Goal: Task Accomplishment & Management: Manage account settings

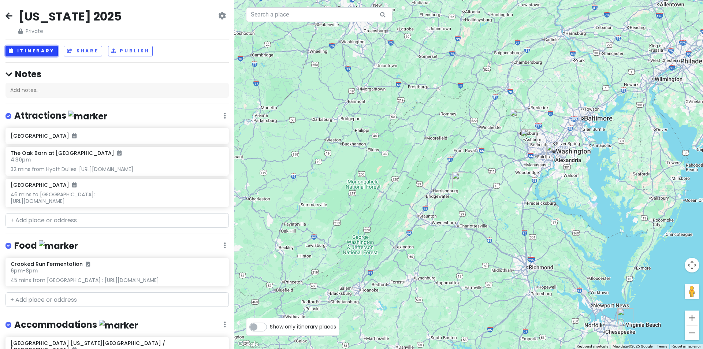
click at [50, 50] on button "Itinerary" at bounding box center [31, 51] width 52 height 11
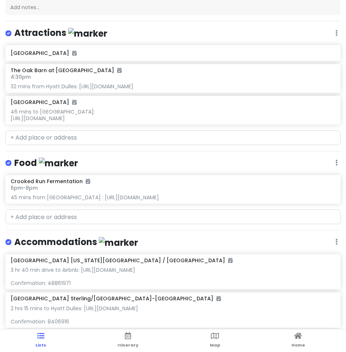
scroll to position [110, 0]
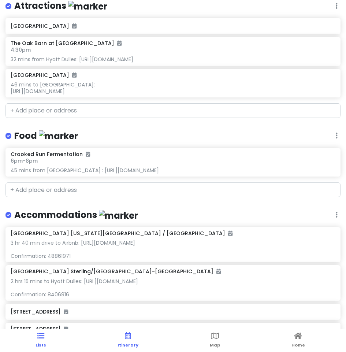
click at [132, 348] on link "Itinerary" at bounding box center [127, 340] width 21 height 23
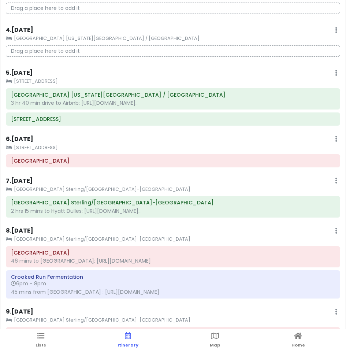
scroll to position [183, 0]
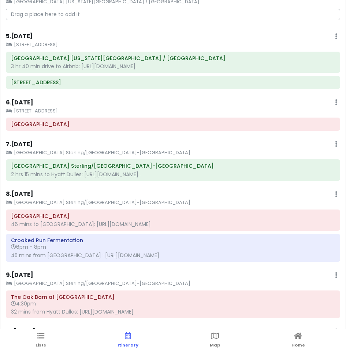
click at [35, 339] on ul "Lists Itinerary Map Home" at bounding box center [173, 340] width 346 height 23
click at [44, 337] on icon at bounding box center [40, 335] width 7 height 5
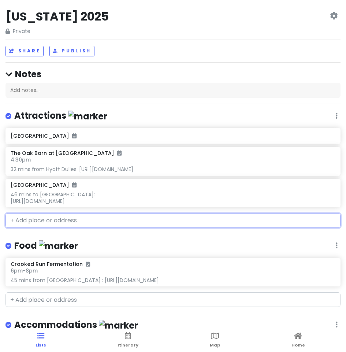
click at [129, 224] on input "text" at bounding box center [172, 220] width 335 height 15
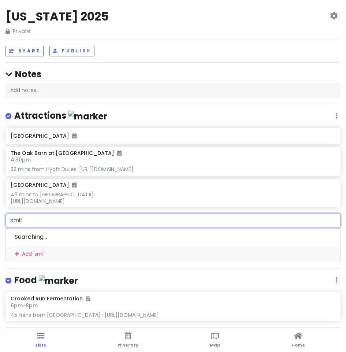
type input "[PERSON_NAME]"
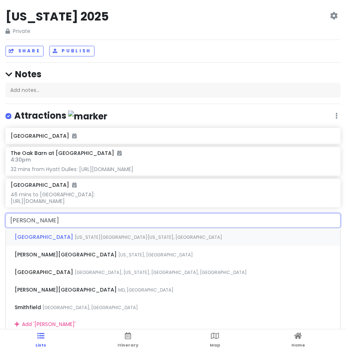
click at [131, 235] on span "[US_STATE][GEOGRAPHIC_DATA][US_STATE], [GEOGRAPHIC_DATA]" at bounding box center [148, 237] width 147 height 6
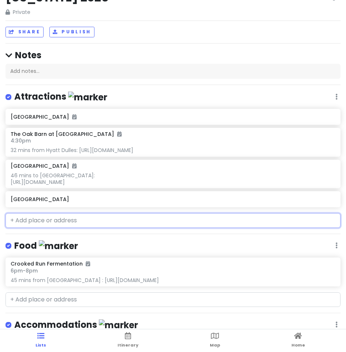
scroll to position [37, 0]
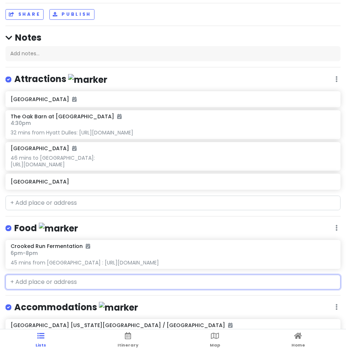
click at [71, 282] on input "text" at bounding box center [172, 281] width 335 height 15
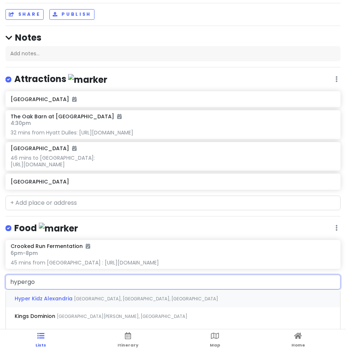
type input "hypergoa"
click at [73, 292] on div "Hypergoat Coffee Roasters [GEOGRAPHIC_DATA][PERSON_NAME], [GEOGRAPHIC_DATA], [G…" at bounding box center [173, 298] width 334 height 18
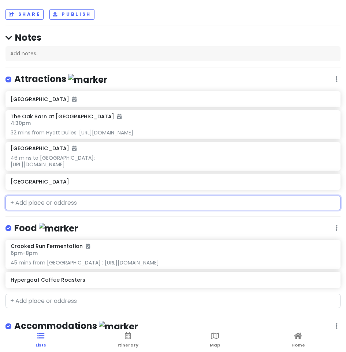
click at [71, 204] on input "text" at bounding box center [172, 202] width 335 height 15
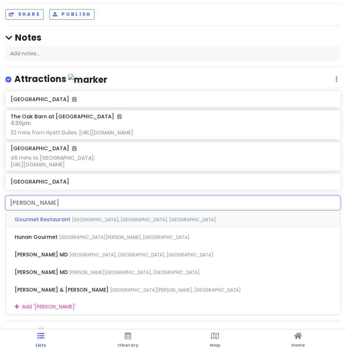
click at [23, 204] on input "[PERSON_NAME]" at bounding box center [172, 202] width 335 height 15
click at [75, 201] on input "[PERSON_NAME]" at bounding box center [172, 202] width 335 height 15
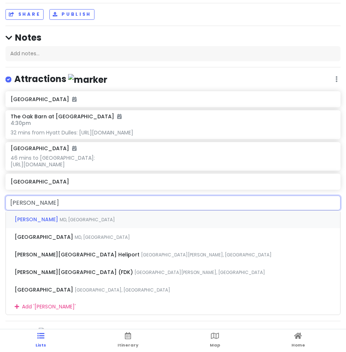
type input "[PERSON_NAME]"
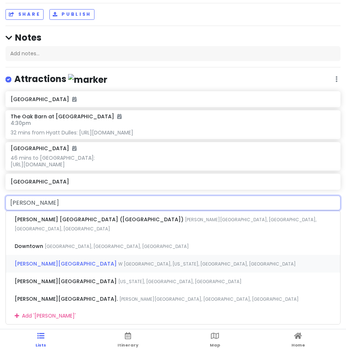
click at [111, 223] on span "[PERSON_NAME][GEOGRAPHIC_DATA]" at bounding box center [100, 219] width 170 height 7
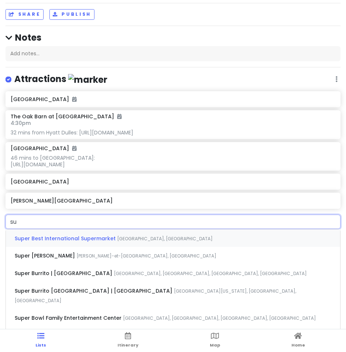
type input "s"
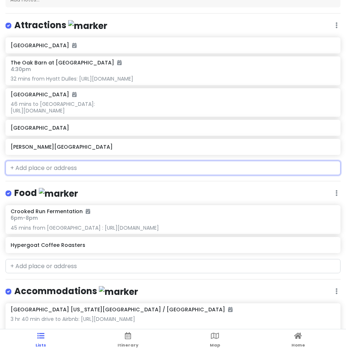
scroll to position [168, 0]
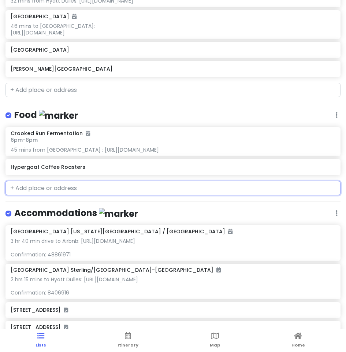
click at [119, 188] on input "text" at bounding box center [172, 188] width 335 height 15
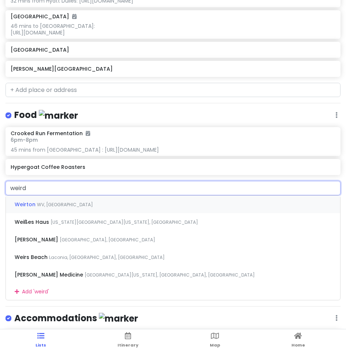
type input "weird"
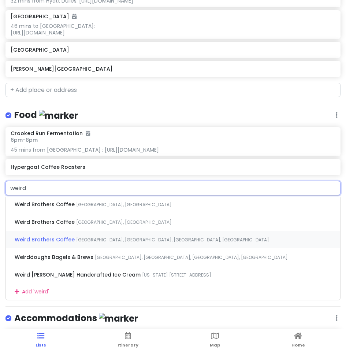
click at [219, 233] on div "Weird Brothers [GEOGRAPHIC_DATA], [GEOGRAPHIC_DATA], [GEOGRAPHIC_DATA]" at bounding box center [173, 240] width 334 height 18
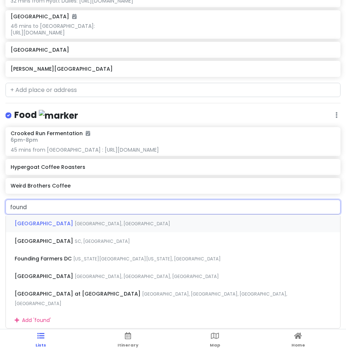
type input "founda"
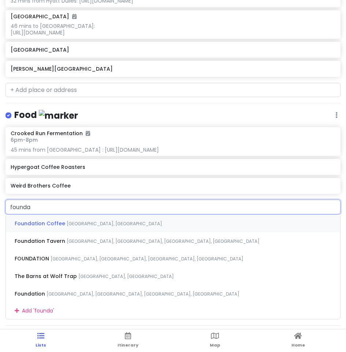
click at [131, 226] on div "Foundation [GEOGRAPHIC_DATA], [GEOGRAPHIC_DATA]" at bounding box center [173, 223] width 334 height 18
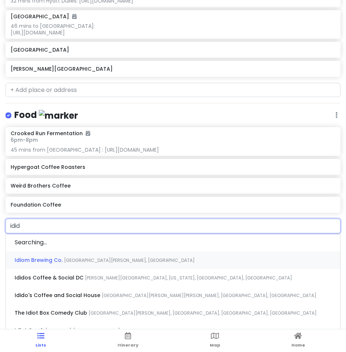
type input "idido"
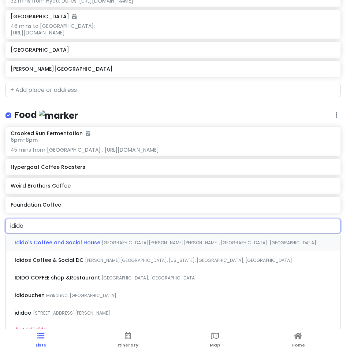
click at [239, 224] on input "idido" at bounding box center [172, 225] width 335 height 15
click at [207, 239] on div "Idido's Coffee and Social House [GEOGRAPHIC_DATA][PERSON_NAME][PERSON_NAME], [G…" at bounding box center [173, 242] width 334 height 18
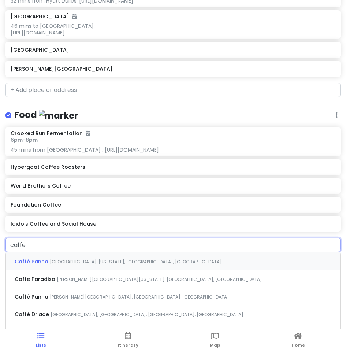
type input "caffe a"
click at [159, 263] on span "[GEOGRAPHIC_DATA], [GEOGRAPHIC_DATA]" at bounding box center [142, 261] width 95 height 6
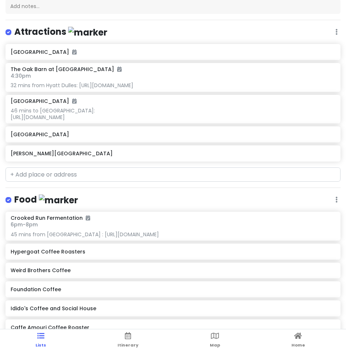
scroll to position [61, 0]
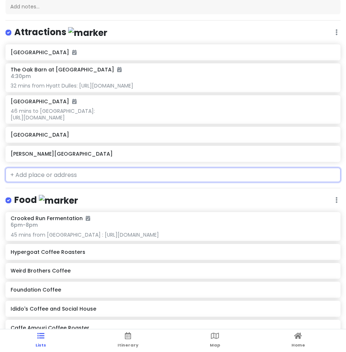
click at [115, 174] on input "text" at bounding box center [172, 175] width 335 height 15
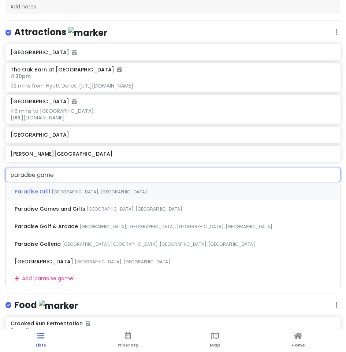
type input "paradise games"
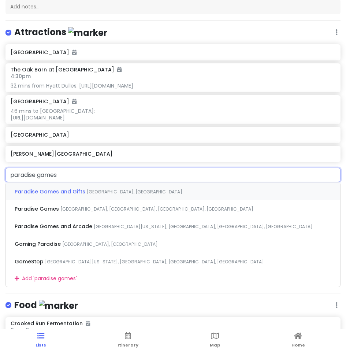
click at [159, 194] on div "Paradise Games and [GEOGRAPHIC_DATA], [GEOGRAPHIC_DATA], [GEOGRAPHIC_DATA]" at bounding box center [173, 191] width 334 height 18
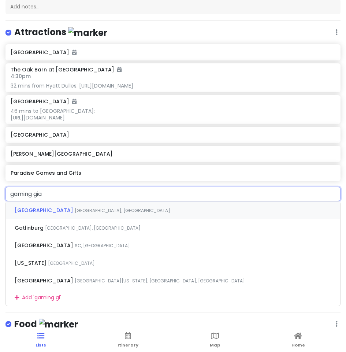
type input "gaming gian"
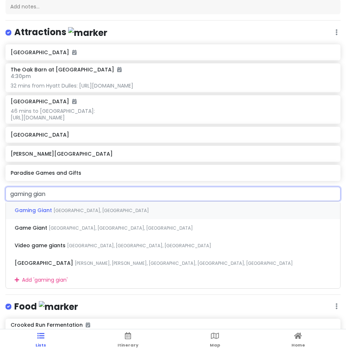
click at [139, 215] on div "Gaming [GEOGRAPHIC_DATA], [GEOGRAPHIC_DATA]" at bounding box center [173, 210] width 334 height 18
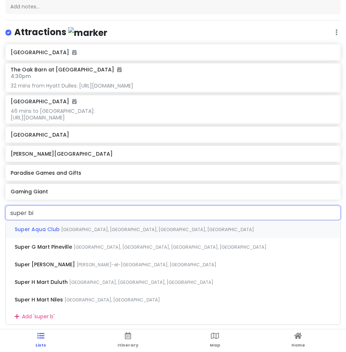
type input "super bit"
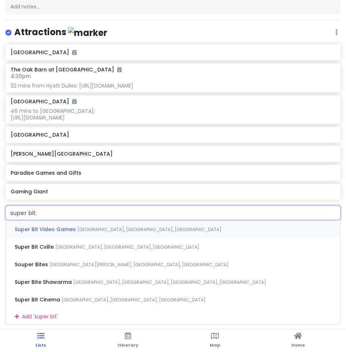
click at [136, 221] on div "Super Bit Video Games Heritage Drive, [GEOGRAPHIC_DATA], [GEOGRAPHIC_DATA], [GE…" at bounding box center [173, 229] width 334 height 18
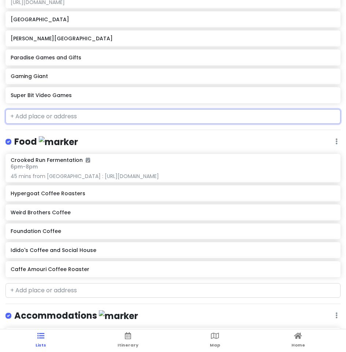
scroll to position [207, 0]
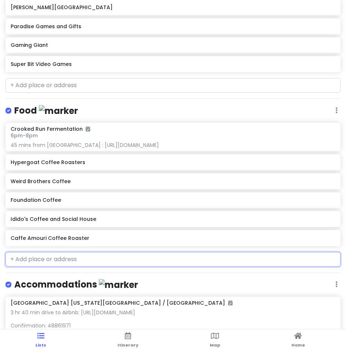
click at [138, 255] on input "text" at bounding box center [172, 259] width 335 height 15
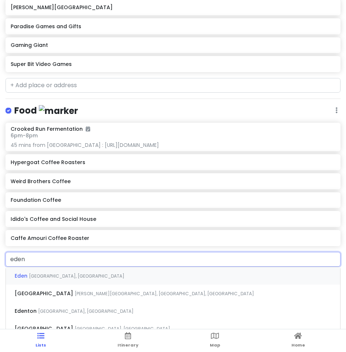
type input "eden"
click at [161, 291] on div "[GEOGRAPHIC_DATA][PERSON_NAME], [GEOGRAPHIC_DATA], [GEOGRAPHIC_DATA], [GEOGRAPH…" at bounding box center [173, 293] width 334 height 18
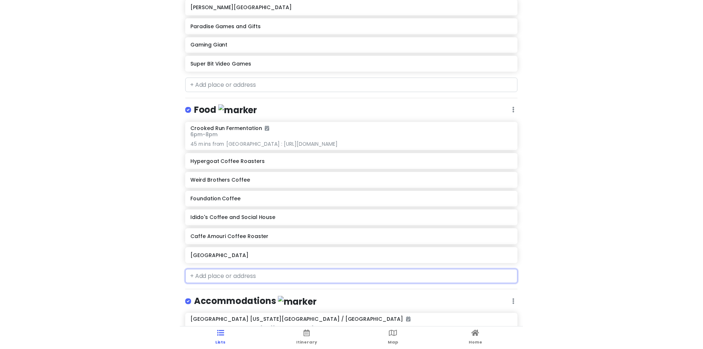
scroll to position [0, 0]
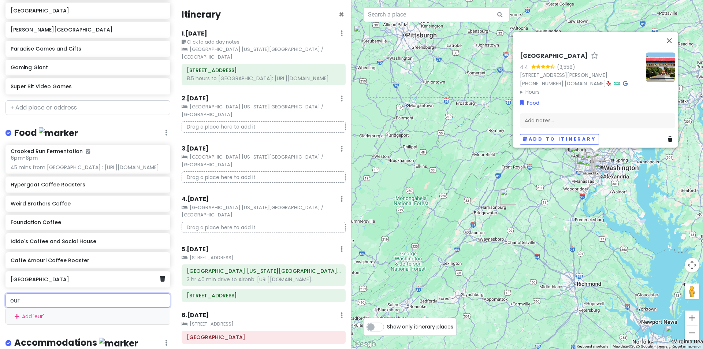
type input "[PERSON_NAME]"
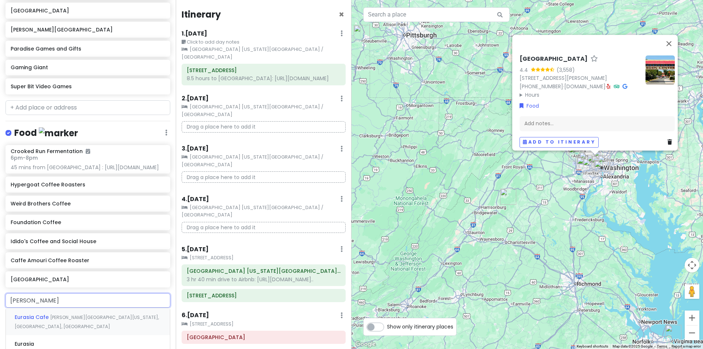
click at [68, 333] on div "Eurasia [GEOGRAPHIC_DATA][PERSON_NAME][US_STATE], [GEOGRAPHIC_DATA], [GEOGRAPHI…" at bounding box center [88, 321] width 164 height 27
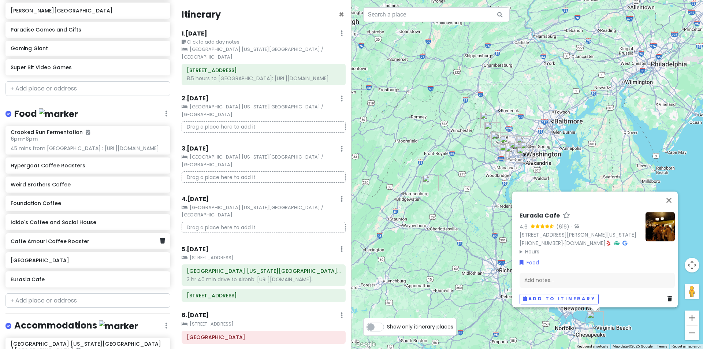
scroll to position [244, 0]
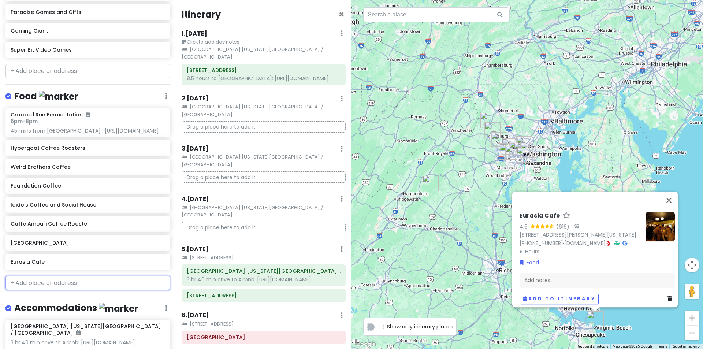
click at [64, 290] on input "text" at bounding box center [87, 283] width 165 height 15
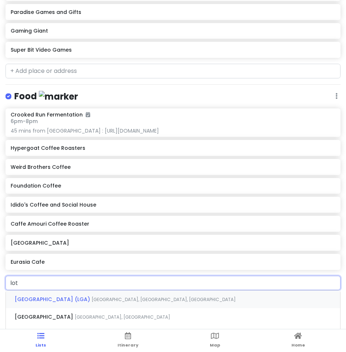
type input "[PERSON_NAME]"
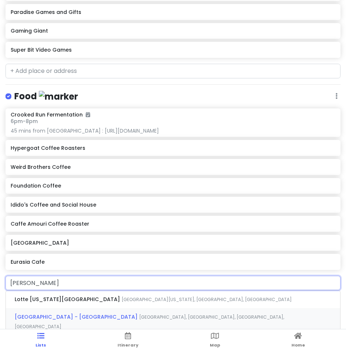
click at [92, 303] on span "[GEOGRAPHIC_DATA] - [GEOGRAPHIC_DATA]" at bounding box center [68, 298] width 107 height 7
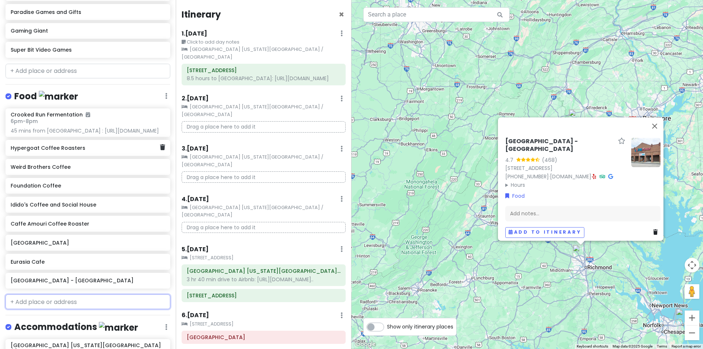
click at [54, 151] on h6 "Hypergoat Coffee Roasters" at bounding box center [85, 148] width 149 height 7
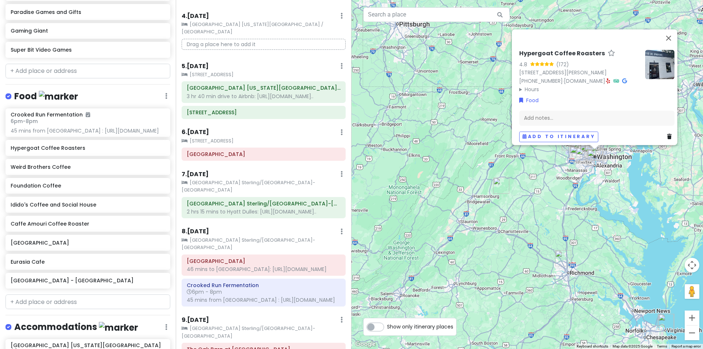
scroll to position [220, 0]
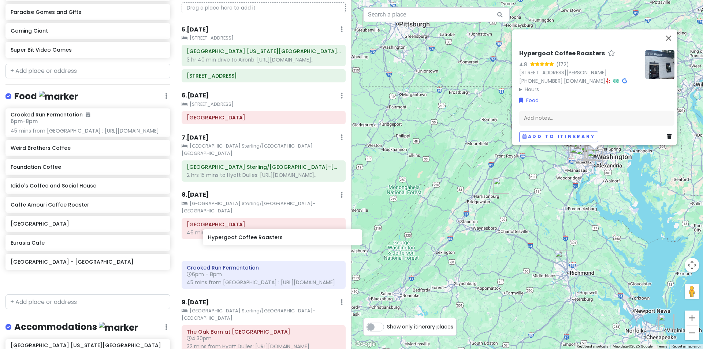
drag, startPoint x: 86, startPoint y: 168, endPoint x: 280, endPoint y: 240, distance: 206.5
click at [280, 240] on div "[US_STATE] 2025 Private Change Dates Make a Copy Delete Trip Give Feedback 💡 Su…" at bounding box center [351, 174] width 703 height 349
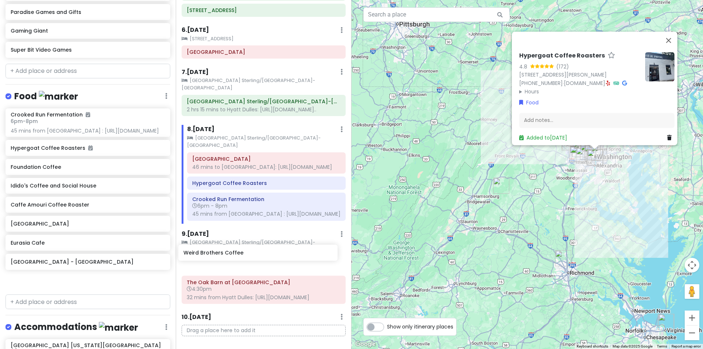
drag, startPoint x: 86, startPoint y: 187, endPoint x: 252, endPoint y: 254, distance: 178.8
click at [252, 254] on div "[US_STATE] 2025 Private Change Dates Make a Copy Delete Trip Give Feedback 💡 Su…" at bounding box center [351, 174] width 703 height 349
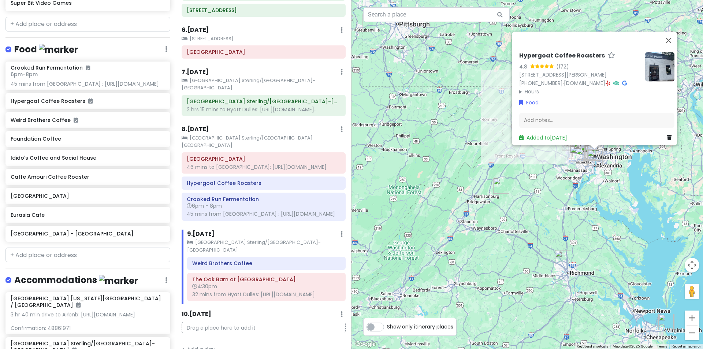
scroll to position [284, 0]
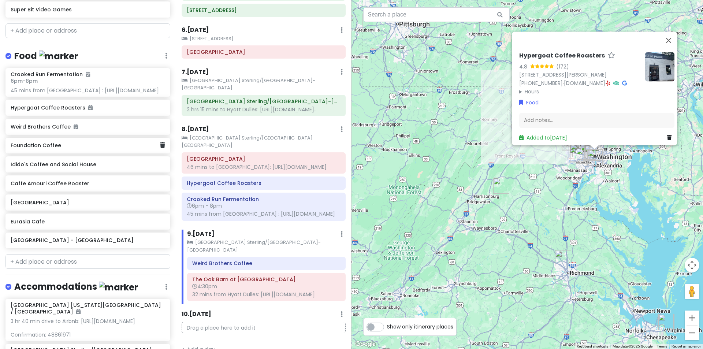
click at [111, 149] on h6 "Foundation Coffee" at bounding box center [85, 145] width 149 height 7
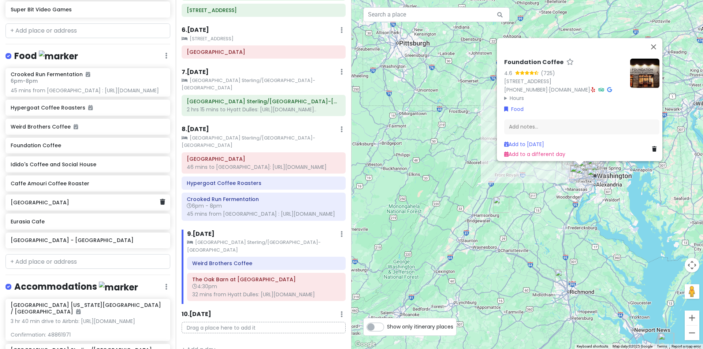
click at [98, 206] on h6 "[GEOGRAPHIC_DATA]" at bounding box center [85, 202] width 149 height 7
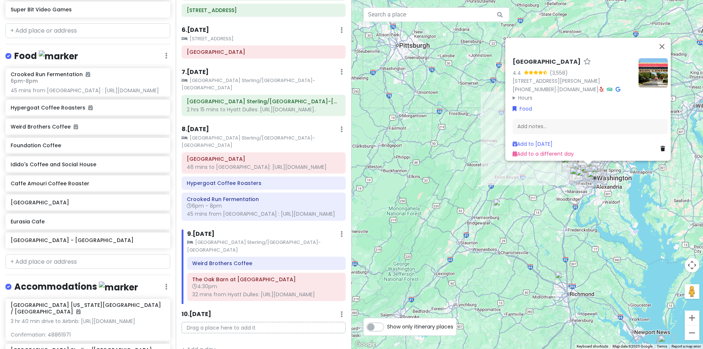
click at [638, 61] on img at bounding box center [652, 72] width 29 height 29
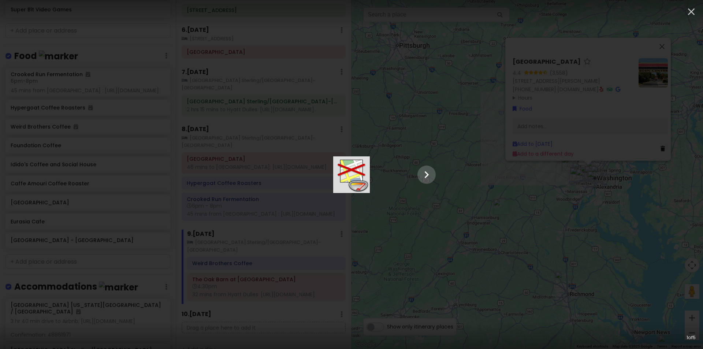
click at [370, 187] on img at bounding box center [351, 174] width 37 height 37
click at [443, 165] on div at bounding box center [351, 174] width 183 height 37
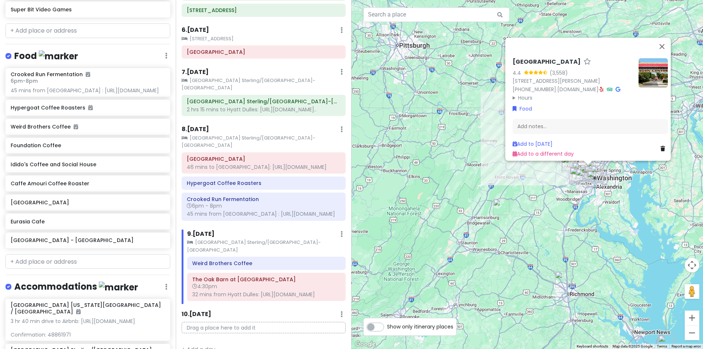
click at [653, 63] on img at bounding box center [652, 72] width 29 height 29
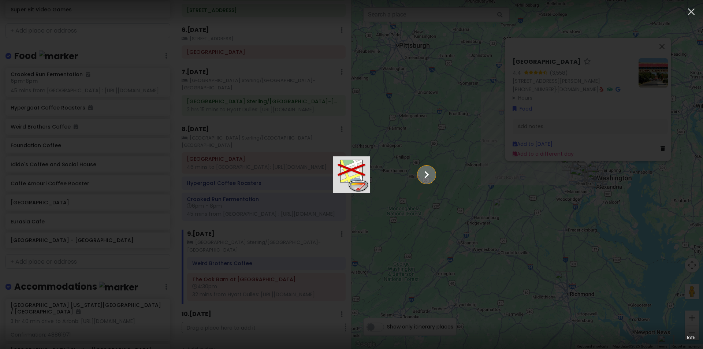
click at [433, 176] on icon "Show slide 2 of 5" at bounding box center [426, 175] width 14 height 18
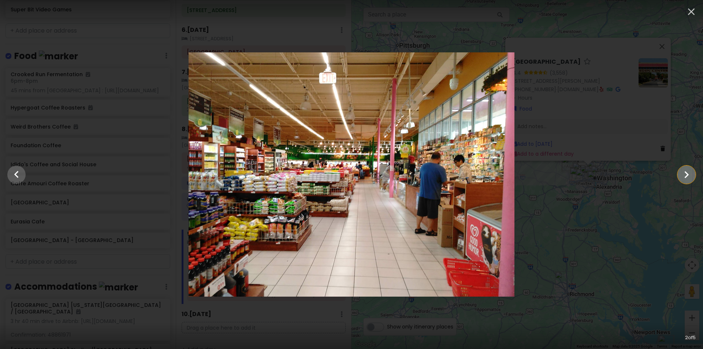
click at [689, 176] on icon "Show slide 3 of 5" at bounding box center [686, 175] width 14 height 18
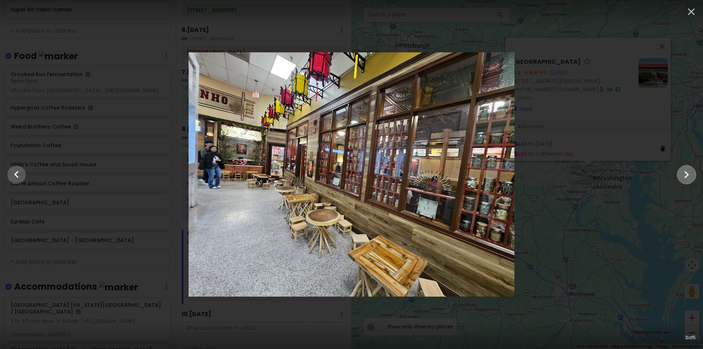
click at [689, 176] on icon "Show slide 4 of 5" at bounding box center [686, 175] width 14 height 18
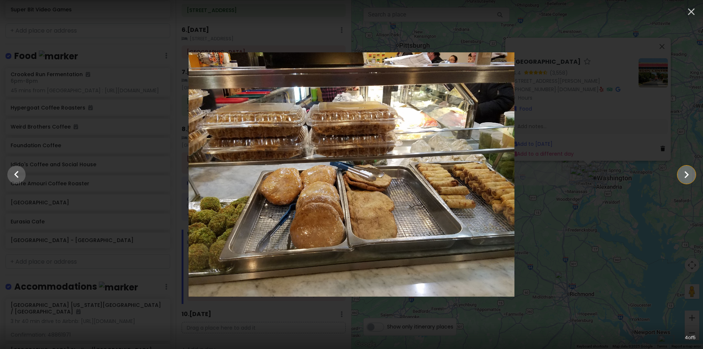
click at [689, 176] on icon "Show slide 5 of 5" at bounding box center [686, 175] width 14 height 18
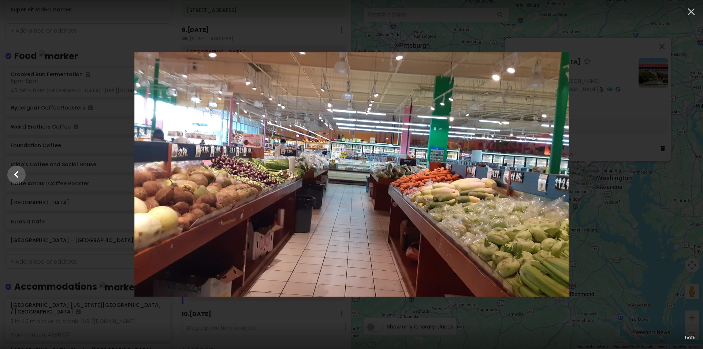
click at [689, 176] on div at bounding box center [351, 174] width 703 height 244
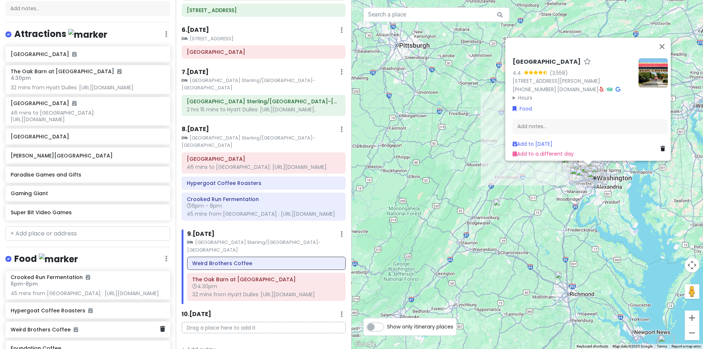
scroll to position [28, 0]
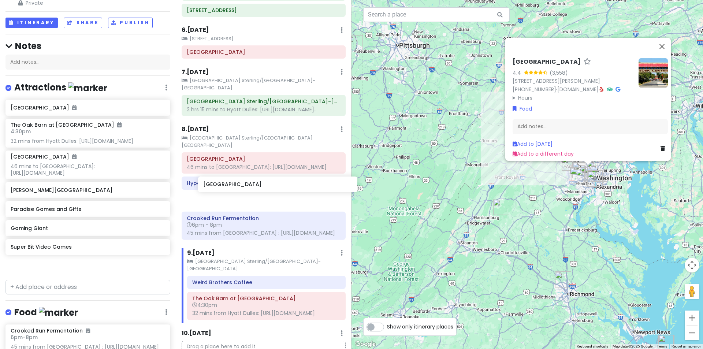
drag, startPoint x: 185, startPoint y: 202, endPoint x: 260, endPoint y: 189, distance: 76.1
click at [260, 189] on div "[US_STATE] 2025 Private Change Dates Make a Copy Delete Trip Give Feedback 💡 Su…" at bounding box center [351, 174] width 703 height 349
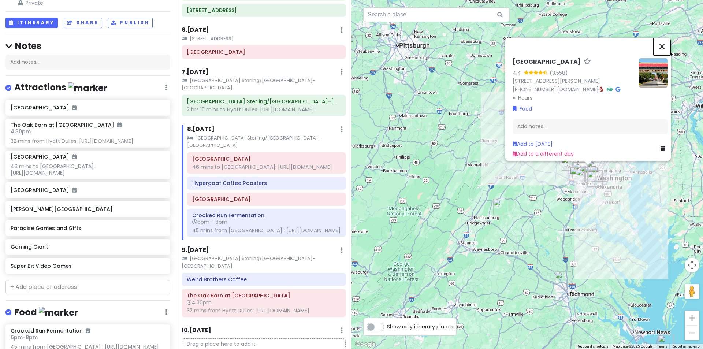
click at [670, 38] on button "Close" at bounding box center [662, 47] width 18 height 18
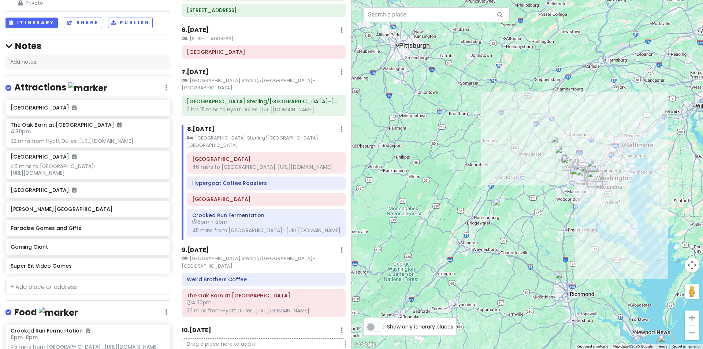
click at [251, 125] on div "8 . [DATE] Add Day Notes Clear Lodging Delete Day" at bounding box center [266, 131] width 158 height 12
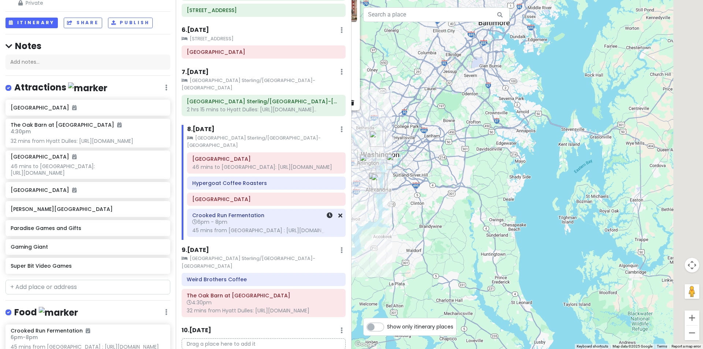
drag, startPoint x: 603, startPoint y: 179, endPoint x: 288, endPoint y: 205, distance: 316.1
click at [288, 207] on div "[US_STATE] 2025 Private Change Dates Make a Copy Delete Trip Give Feedback 💡 Su…" at bounding box center [351, 174] width 703 height 349
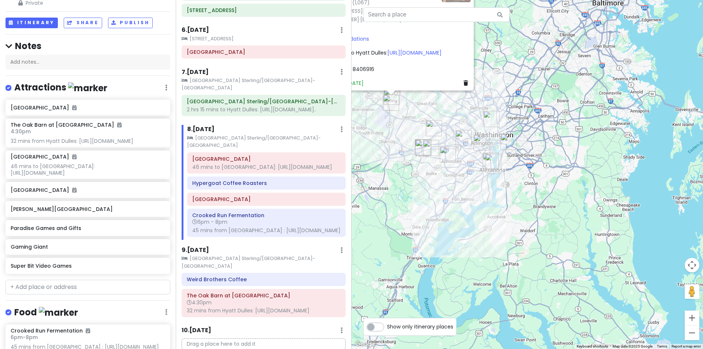
drag, startPoint x: 417, startPoint y: 190, endPoint x: 562, endPoint y: 168, distance: 145.8
click at [562, 168] on div "[GEOGRAPHIC_DATA] [GEOGRAPHIC_DATA]-North 4.2 (1,067) [STREET_ADDRESS] [PHONE_N…" at bounding box center [526, 174] width 351 height 349
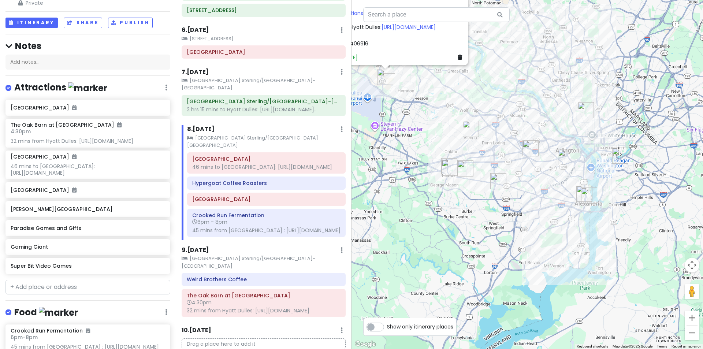
drag, startPoint x: 542, startPoint y: 150, endPoint x: 702, endPoint y: 182, distance: 163.8
click at [702, 182] on div "[GEOGRAPHIC_DATA] [GEOGRAPHIC_DATA]-North 4.2 (1,067) [STREET_ADDRESS] [PHONE_N…" at bounding box center [526, 174] width 351 height 349
click at [138, 214] on div "[GEOGRAPHIC_DATA] The Oak Barn at [GEOGRAPHIC_DATA] 4:30pm 32 mins from [GEOGRA…" at bounding box center [88, 188] width 176 height 177
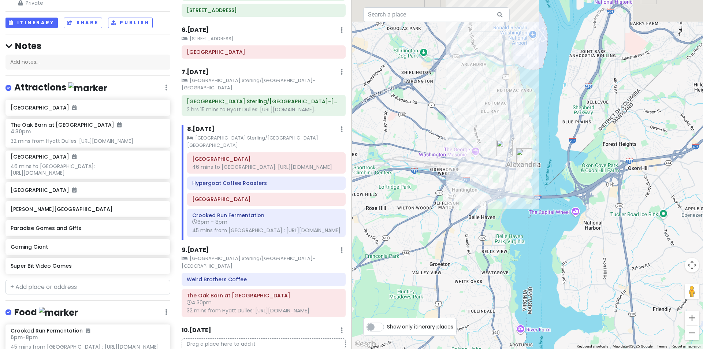
drag, startPoint x: 531, startPoint y: 157, endPoint x: 544, endPoint y: 258, distance: 101.8
click at [544, 258] on div "[GEOGRAPHIC_DATA] [GEOGRAPHIC_DATA]-North 4.2 (1,067) [STREET_ADDRESS] [PHONE_N…" at bounding box center [526, 174] width 351 height 349
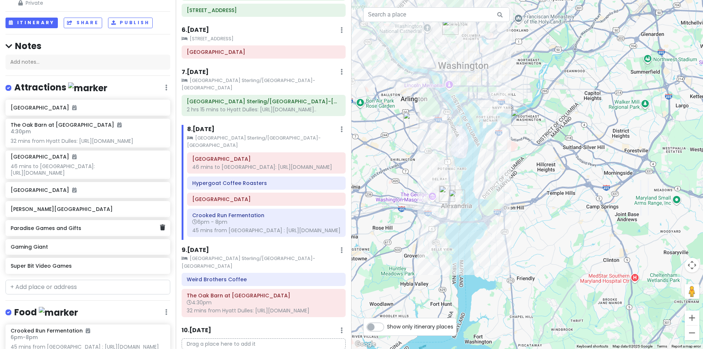
click at [85, 236] on div "Paradise Games and Gifts" at bounding box center [87, 228] width 165 height 16
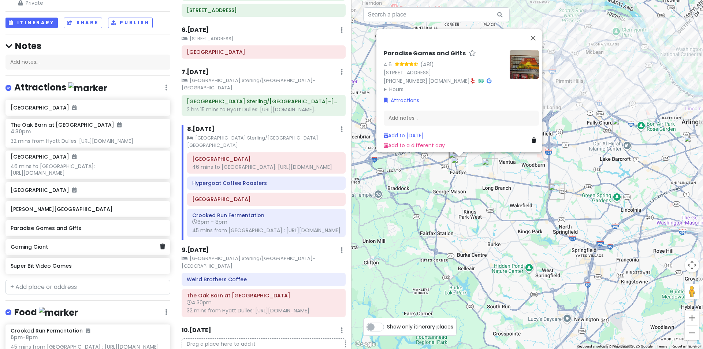
click at [77, 250] on h6 "Gaming Giant" at bounding box center [85, 246] width 149 height 7
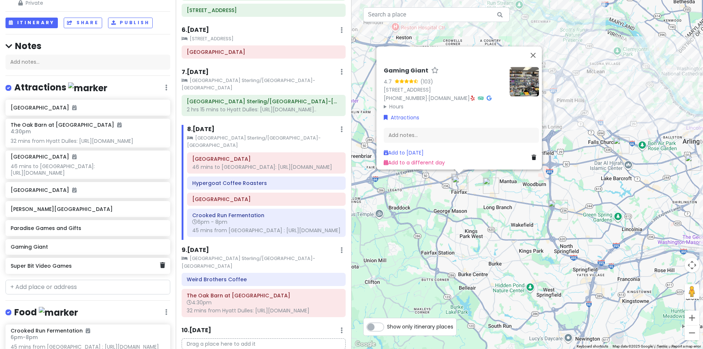
click at [70, 269] on h6 "Super Bit Video Games" at bounding box center [85, 265] width 149 height 7
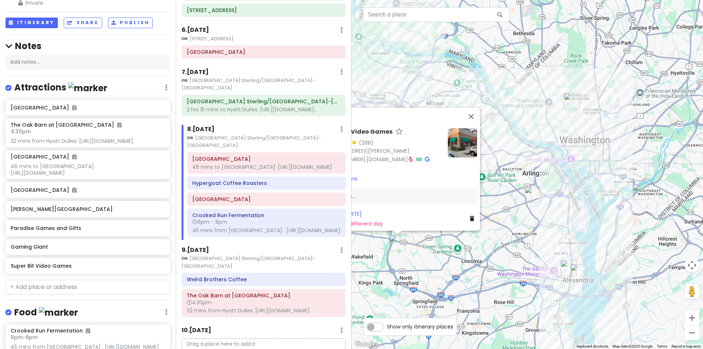
drag, startPoint x: 447, startPoint y: 310, endPoint x: 407, endPoint y: 313, distance: 40.4
click at [408, 318] on div "← Move left → Move right ↑ Move up ↓ Move down + Zoom in - Zoom out Home Jump l…" at bounding box center [526, 174] width 351 height 349
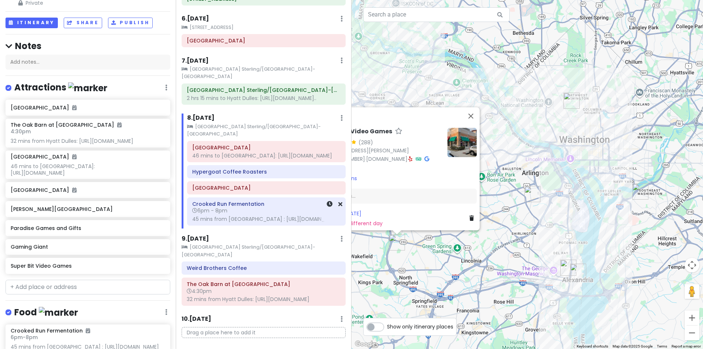
scroll to position [303, 0]
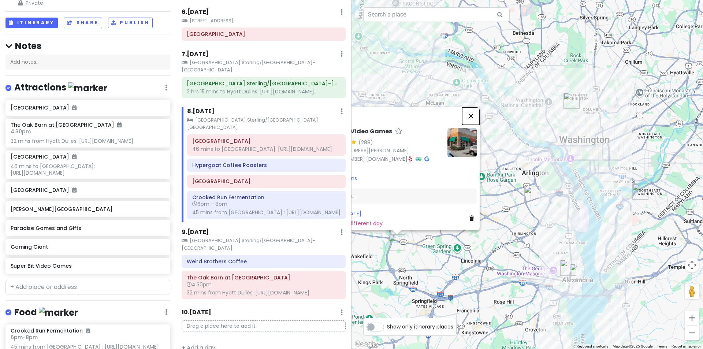
click at [476, 108] on button "Close" at bounding box center [471, 116] width 18 height 18
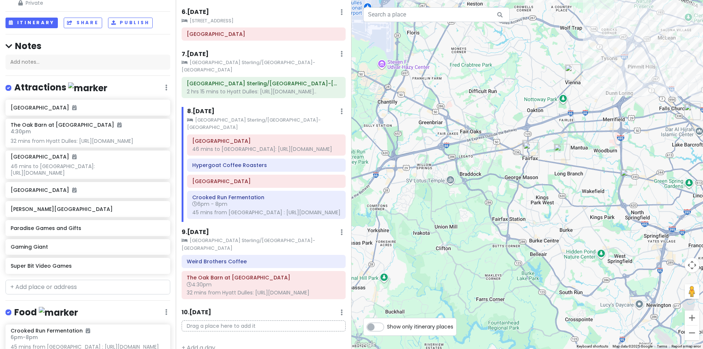
drag, startPoint x: 469, startPoint y: 111, endPoint x: 700, endPoint y: 76, distance: 233.4
click at [700, 76] on div at bounding box center [526, 174] width 351 height 349
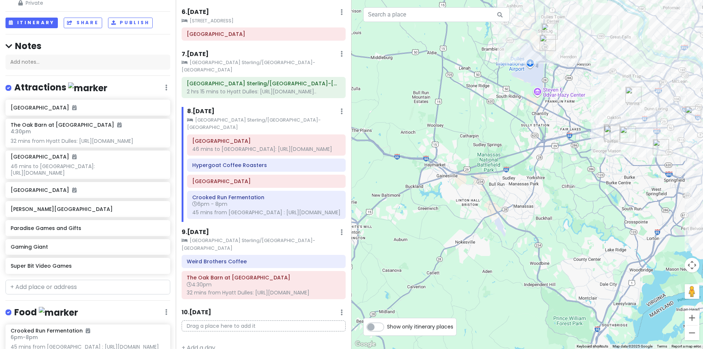
drag, startPoint x: 687, startPoint y: 105, endPoint x: 580, endPoint y: 170, distance: 125.1
click at [580, 170] on div at bounding box center [526, 174] width 351 height 349
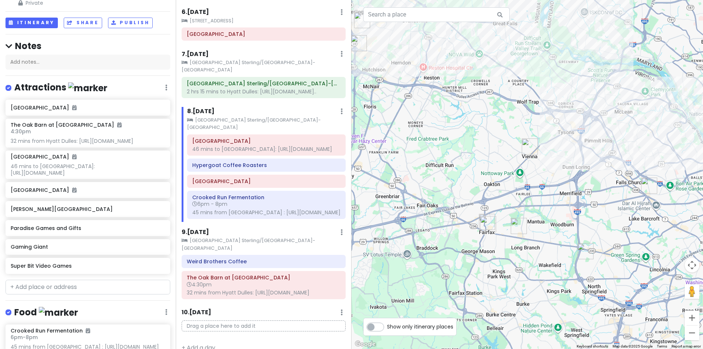
click at [527, 143] on img "Caffe Amouri Coffee Roaster" at bounding box center [529, 146] width 16 height 16
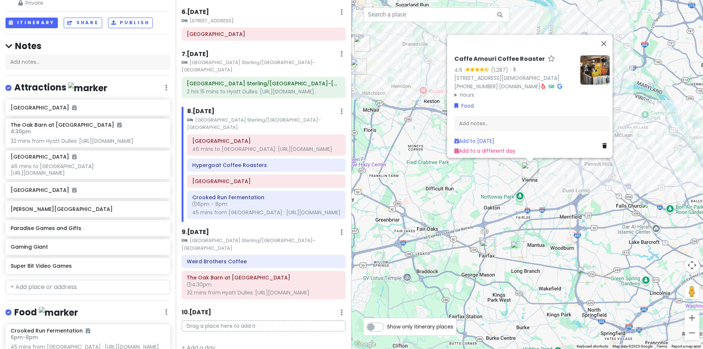
click at [585, 276] on img "Super Bit Video Games" at bounding box center [585, 274] width 16 height 16
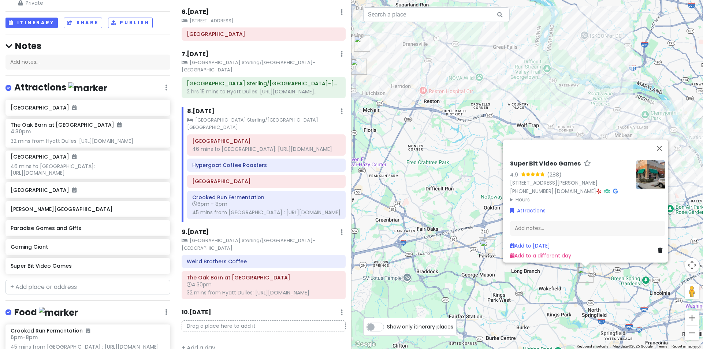
drag, startPoint x: 497, startPoint y: 248, endPoint x: 492, endPoint y: 251, distance: 6.2
click at [498, 248] on div "Super Bit Video Games 4.9 (288) [STREET_ADDRESS][PERSON_NAME] [PHONE_NUMBER] · …" at bounding box center [526, 174] width 351 height 349
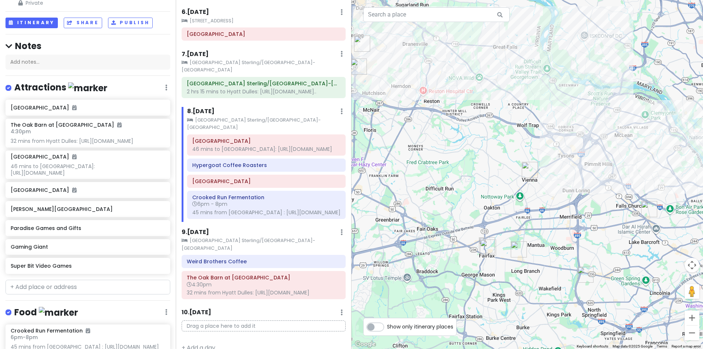
click at [486, 253] on img "Paradise Games and Gifts" at bounding box center [488, 247] width 16 height 16
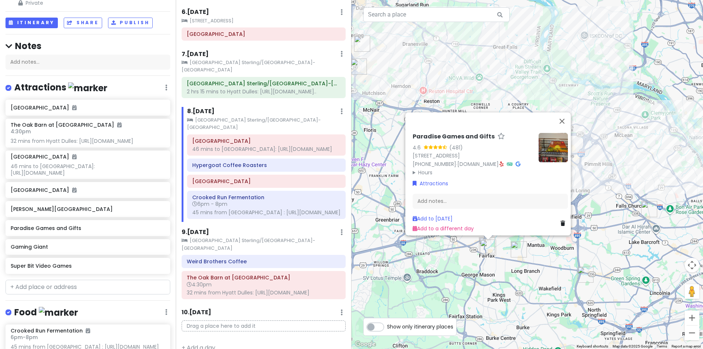
click at [487, 239] on div at bounding box center [487, 237] width 9 height 4
click at [483, 241] on img "Paradise Games and Gifts" at bounding box center [488, 247] width 16 height 16
drag, startPoint x: 508, startPoint y: 254, endPoint x: 518, endPoint y: 251, distance: 10.8
click at [512, 252] on div "To navigate, press the arrow keys. Paradise Games and Gifts 4.6 (481) [STREET_A…" at bounding box center [526, 174] width 351 height 349
click at [518, 250] on img "Foundation Coffee" at bounding box center [518, 249] width 16 height 16
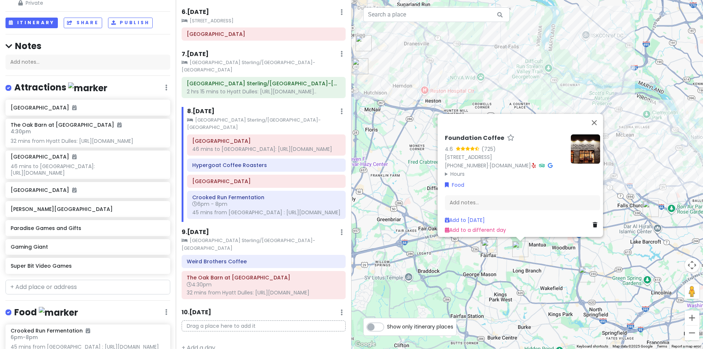
click at [589, 276] on img "Super Bit Video Games" at bounding box center [586, 274] width 16 height 16
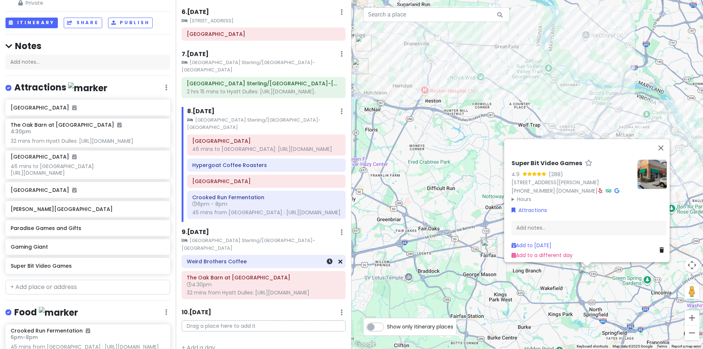
click at [308, 258] on h6 "Weird Brothers Coffee" at bounding box center [264, 261] width 154 height 7
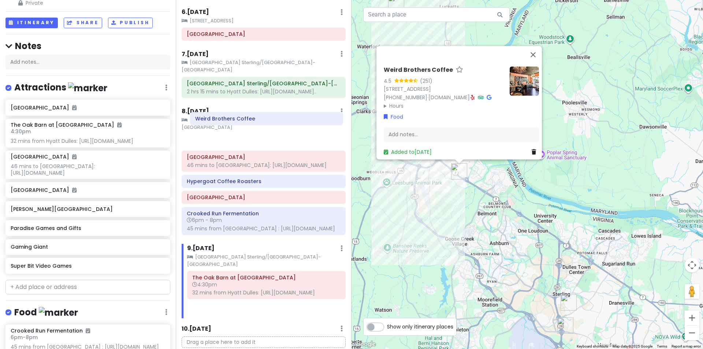
drag, startPoint x: 241, startPoint y: 244, endPoint x: 244, endPoint y: 123, distance: 121.9
click at [244, 123] on div "Itinerary × 1 . [DATE] Edit Day Notes Clear Lodging Delete Day Click to add day…" at bounding box center [264, 174] width 176 height 349
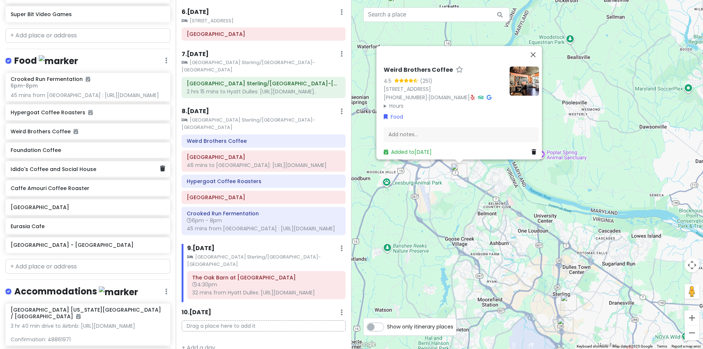
scroll to position [321, 0]
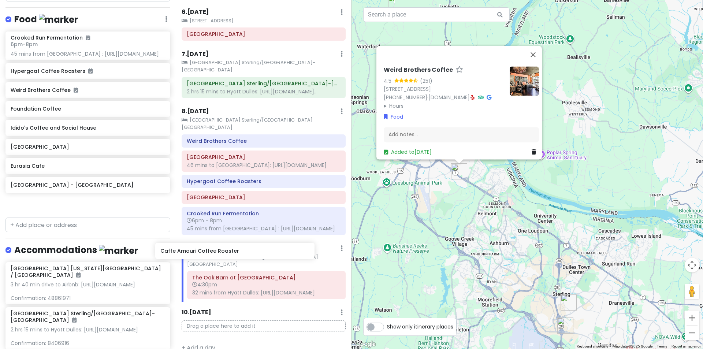
drag, startPoint x: 94, startPoint y: 158, endPoint x: 242, endPoint y: 247, distance: 172.8
click at [242, 247] on div "[US_STATE] 2025 Private Change Dates Make a Copy Delete Trip Give Feedback 💡 Su…" at bounding box center [351, 174] width 703 height 349
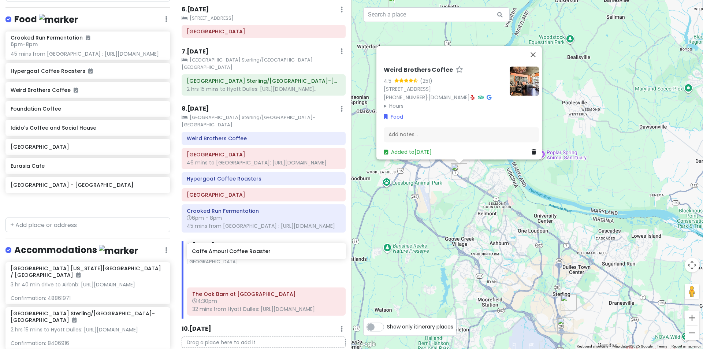
drag, startPoint x: 91, startPoint y: 161, endPoint x: 272, endPoint y: 252, distance: 202.9
click at [272, 252] on div "[US_STATE] 2025 Private Change Dates Make a Copy Delete Trip Give Feedback 💡 Su…" at bounding box center [351, 174] width 703 height 349
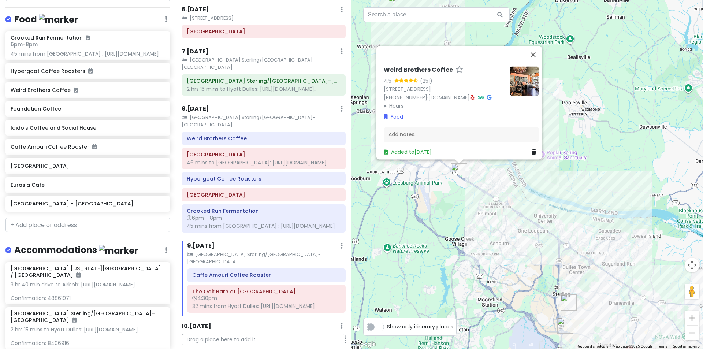
click at [619, 205] on div "Weird Brothers Coffee 4.5 (251) [STREET_ADDRESS] [PHONE_NUMBER] · [DOMAIN_NAME]…" at bounding box center [526, 174] width 351 height 349
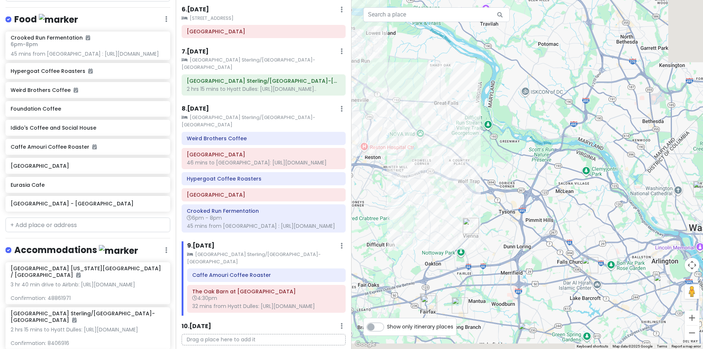
drag, startPoint x: 625, startPoint y: 213, endPoint x: 452, endPoint y: 25, distance: 255.3
click at [452, 25] on div at bounding box center [526, 174] width 351 height 349
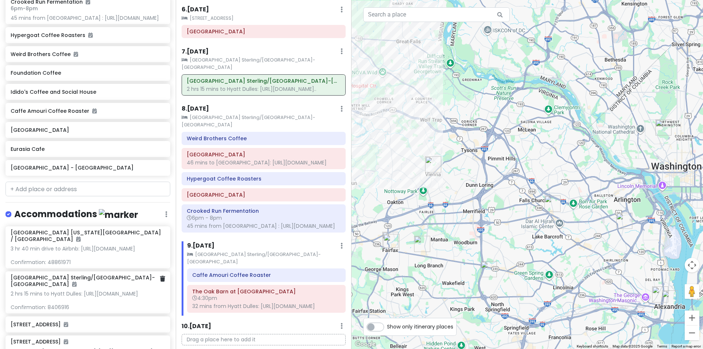
scroll to position [284, 0]
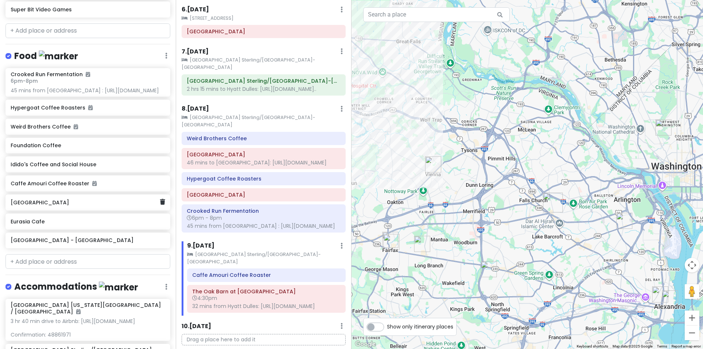
click at [90, 206] on h6 "[GEOGRAPHIC_DATA]" at bounding box center [85, 202] width 149 height 7
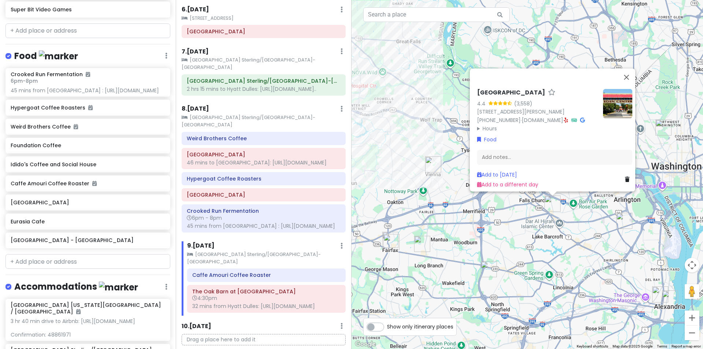
click at [547, 290] on div "Eden Center 4.4 (3,558) [STREET_ADDRESS][PERSON_NAME] [PHONE_NUMBER] · [DOMAIN_…" at bounding box center [526, 174] width 351 height 349
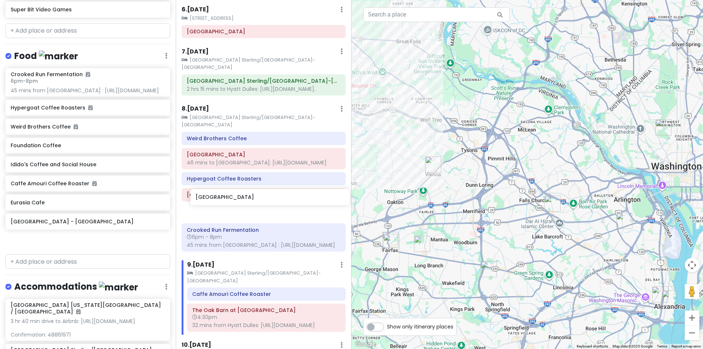
drag, startPoint x: 61, startPoint y: 219, endPoint x: 246, endPoint y: 202, distance: 185.6
click at [246, 202] on div "[US_STATE] 2025 Private Change Dates Make a Copy Delete Trip Give Feedback 💡 Su…" at bounding box center [351, 174] width 703 height 349
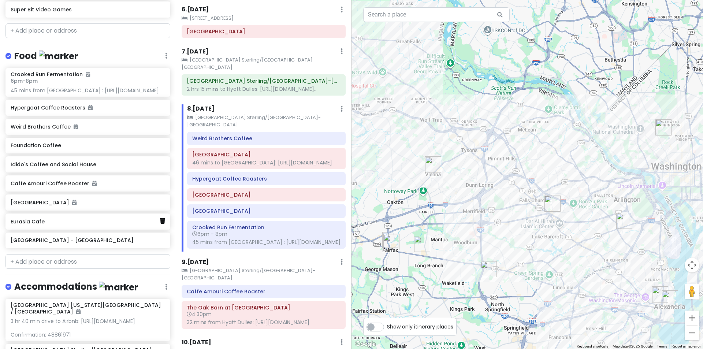
click at [160, 224] on icon at bounding box center [162, 221] width 5 height 6
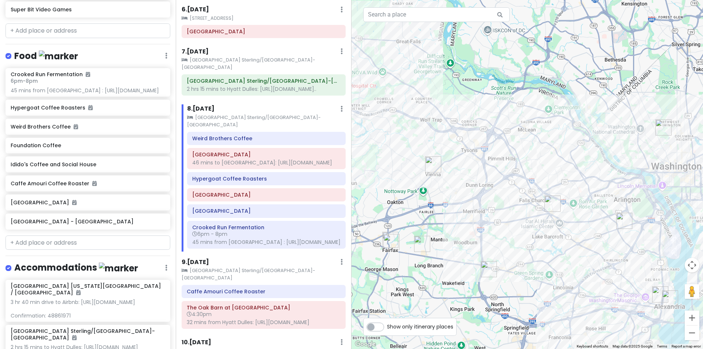
click at [115, 225] on h6 "[GEOGRAPHIC_DATA] - [GEOGRAPHIC_DATA]" at bounding box center [88, 221] width 154 height 7
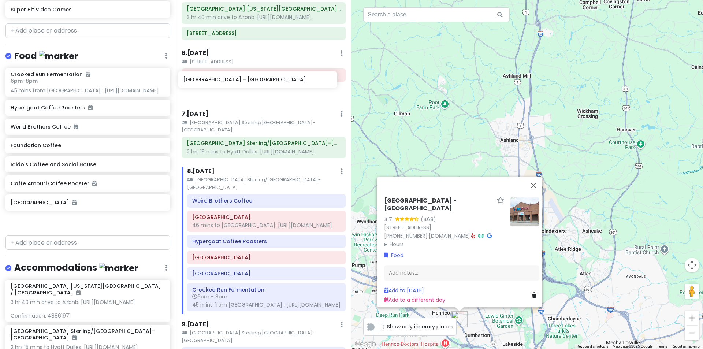
scroll to position [261, 0]
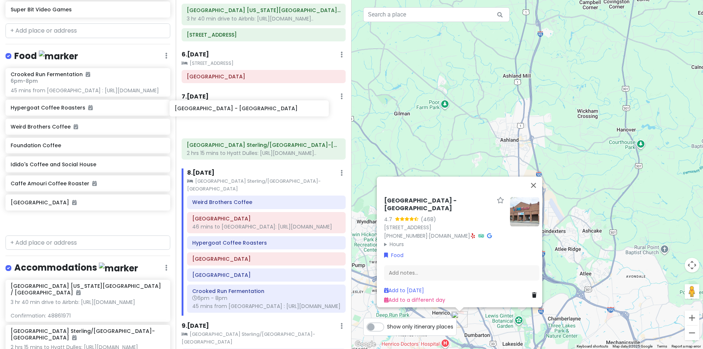
drag, startPoint x: 108, startPoint y: 232, endPoint x: 272, endPoint y: 104, distance: 207.9
click at [272, 104] on div "[US_STATE] 2025 Private Change Dates Make a Copy Delete Trip Give Feedback 💡 Su…" at bounding box center [351, 174] width 703 height 349
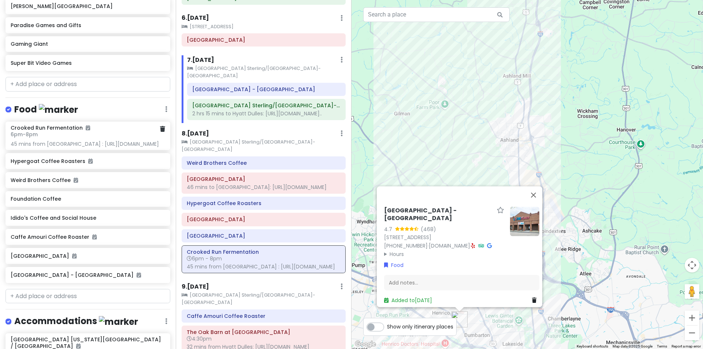
scroll to position [156, 0]
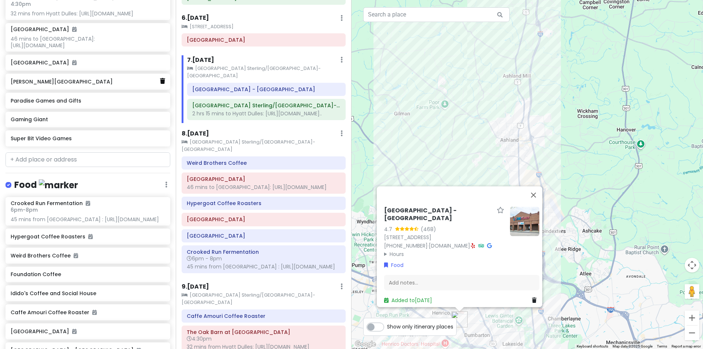
click at [160, 84] on icon at bounding box center [162, 81] width 5 height 6
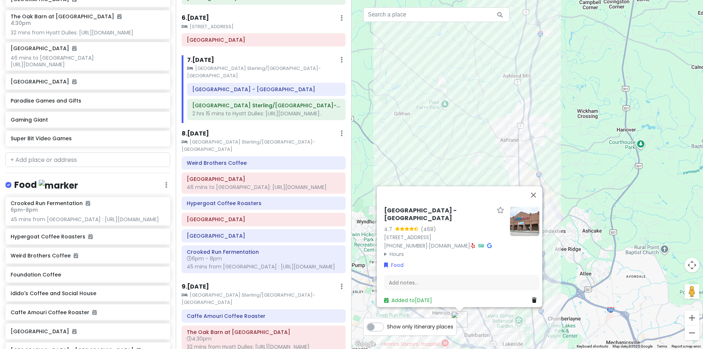
scroll to position [351, 0]
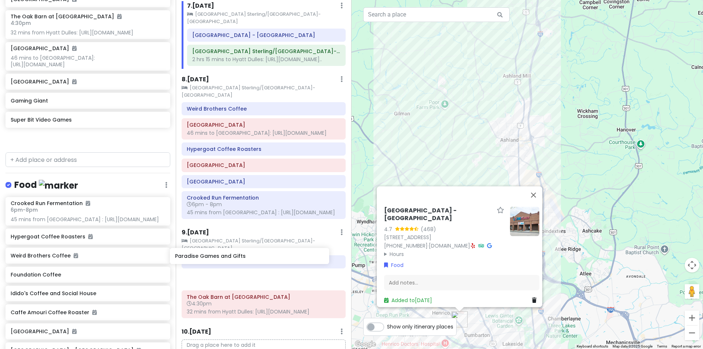
drag, startPoint x: 95, startPoint y: 106, endPoint x: 260, endPoint y: 256, distance: 222.0
click at [260, 256] on div "[US_STATE] 2025 Private Change Dates Make a Copy Delete Trip Give Feedback 💡 Su…" at bounding box center [351, 174] width 703 height 349
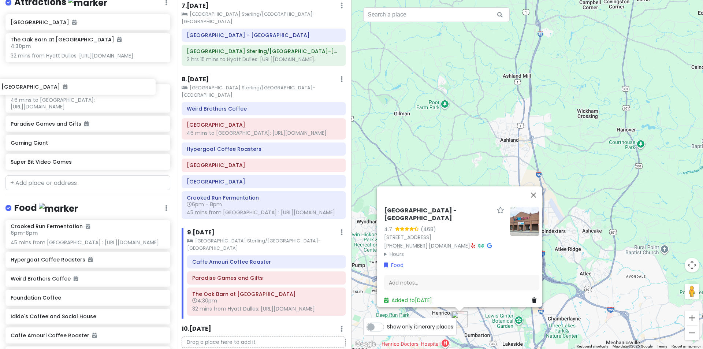
drag, startPoint x: 78, startPoint y: 111, endPoint x: 68, endPoint y: 93, distance: 20.8
click at [68, 92] on div "[GEOGRAPHIC_DATA] The Oak Barn at [GEOGRAPHIC_DATA] 4:30pm 32 mins from [GEOGRA…" at bounding box center [88, 93] width 176 height 158
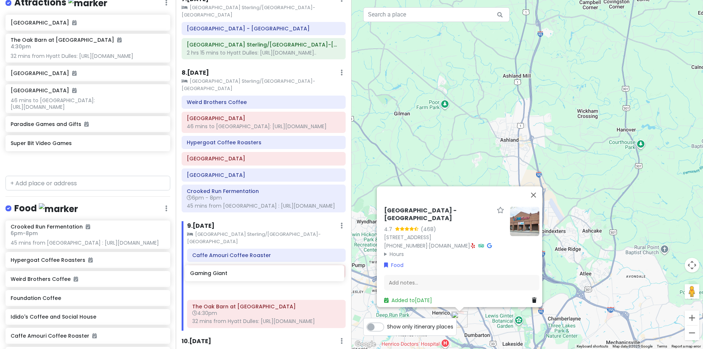
scroll to position [362, 0]
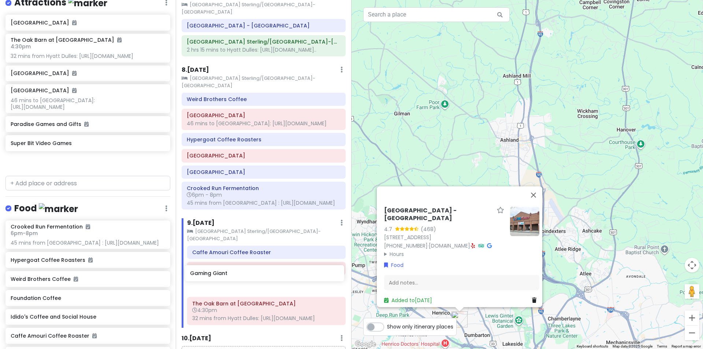
drag, startPoint x: 72, startPoint y: 157, endPoint x: 239, endPoint y: 268, distance: 200.7
click at [240, 271] on div "[US_STATE] 2025 Private Change Dates Make a Copy Delete Trip Give Feedback 💡 Su…" at bounding box center [351, 174] width 703 height 349
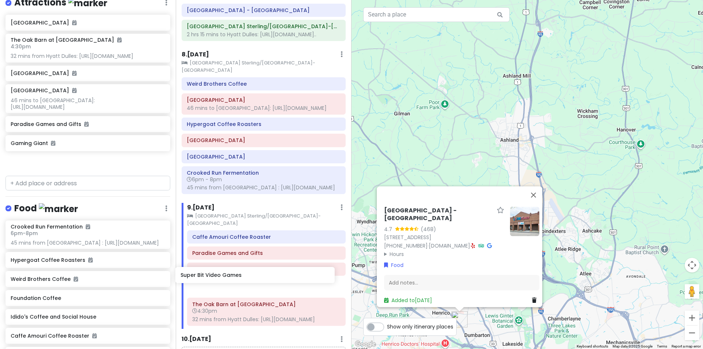
scroll to position [379, 0]
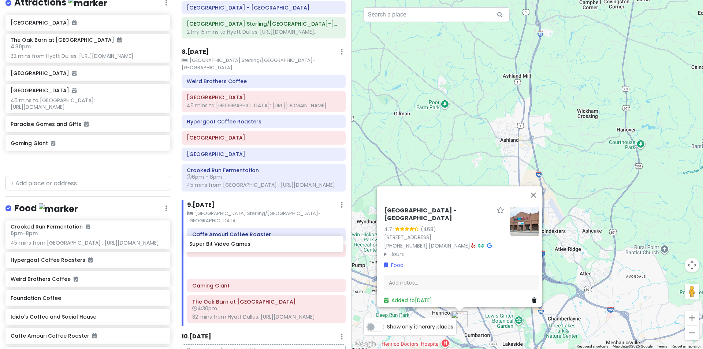
drag, startPoint x: 112, startPoint y: 196, endPoint x: 258, endPoint y: 247, distance: 155.1
click at [258, 247] on div "[US_STATE] 2025 Private Change Dates Make a Copy Delete Trip Give Feedback 💡 Su…" at bounding box center [351, 174] width 703 height 349
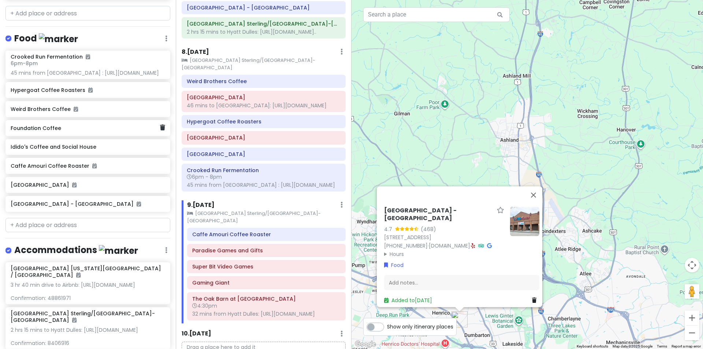
scroll to position [296, 0]
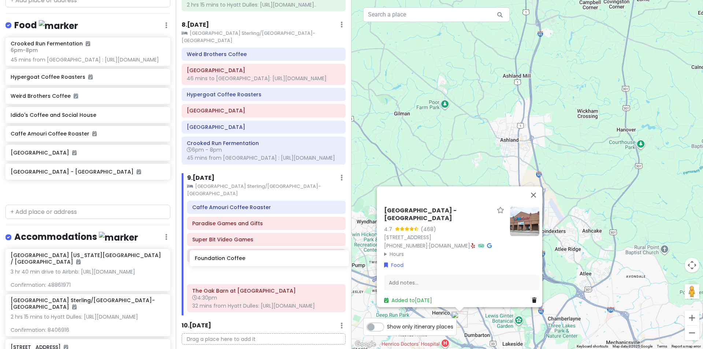
drag, startPoint x: 98, startPoint y: 133, endPoint x: 282, endPoint y: 264, distance: 225.9
click at [282, 264] on div "[US_STATE] 2025 Private Change Dates Make a Copy Delete Trip Give Feedback 💡 Su…" at bounding box center [351, 174] width 703 height 349
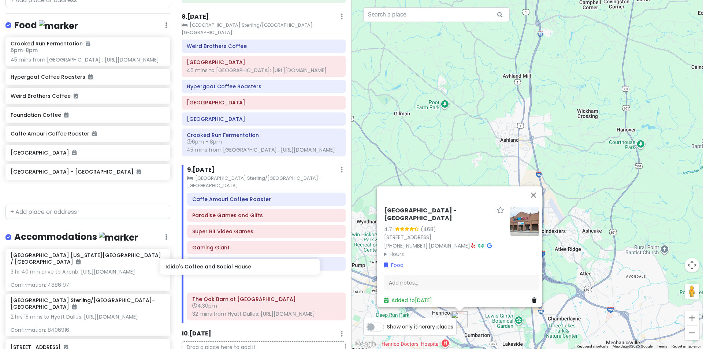
drag, startPoint x: 128, startPoint y: 174, endPoint x: 250, endPoint y: 271, distance: 156.2
click at [250, 271] on div "[US_STATE] 2025 Private Change Dates Make a Copy Delete Trip Give Feedback 💡 Su…" at bounding box center [351, 174] width 703 height 349
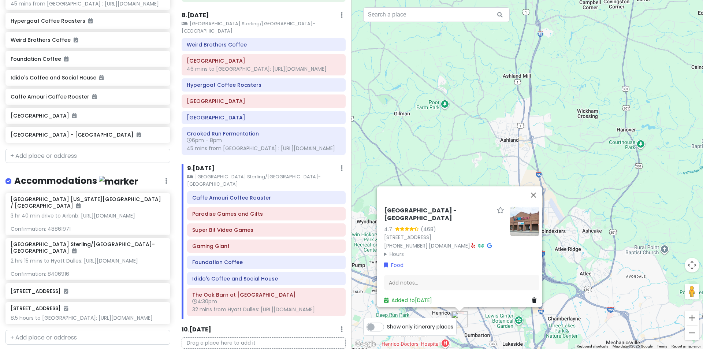
scroll to position [393, 0]
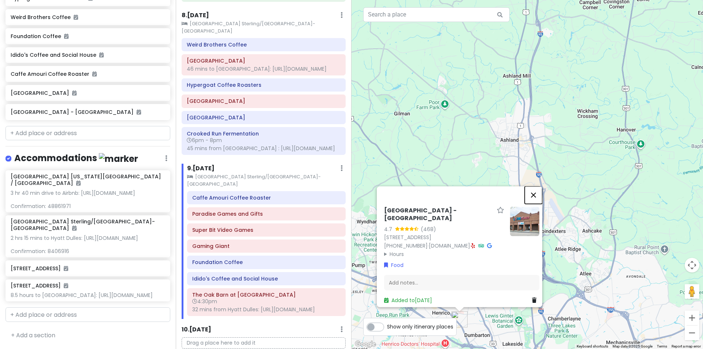
click at [538, 201] on button "Close" at bounding box center [533, 195] width 18 height 18
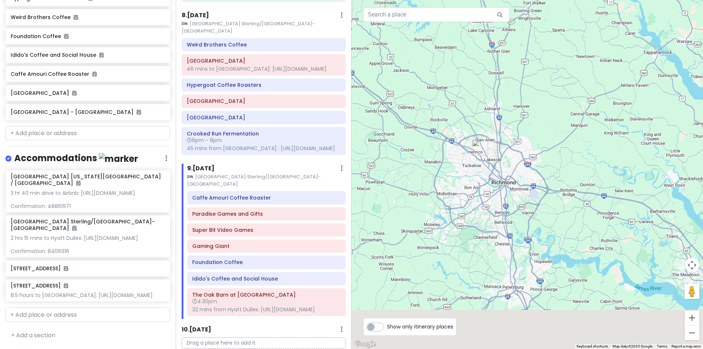
drag, startPoint x: 652, startPoint y: 288, endPoint x: 561, endPoint y: 181, distance: 140.7
click at [561, 181] on div at bounding box center [526, 174] width 351 height 349
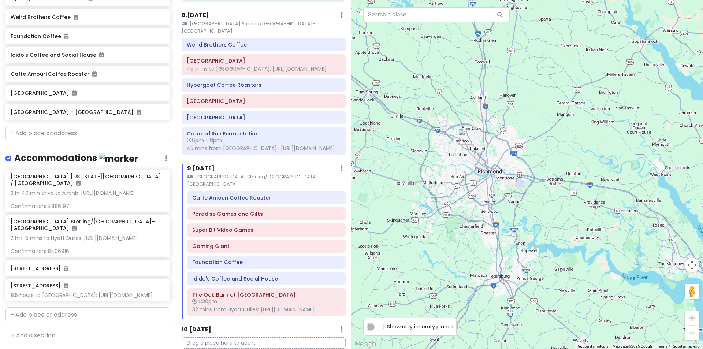
click at [239, 164] on div "9 . [DATE] Add Day Notes Clear Lodging Delete Day" at bounding box center [266, 170] width 158 height 12
click at [212, 165] on h6 "9 . [DATE]" at bounding box center [200, 169] width 27 height 8
click at [209, 165] on h6 "9 . [DATE]" at bounding box center [194, 169] width 27 height 8
click at [229, 192] on div "Caffe Amouri Coffee Roaster" at bounding box center [266, 197] width 148 height 10
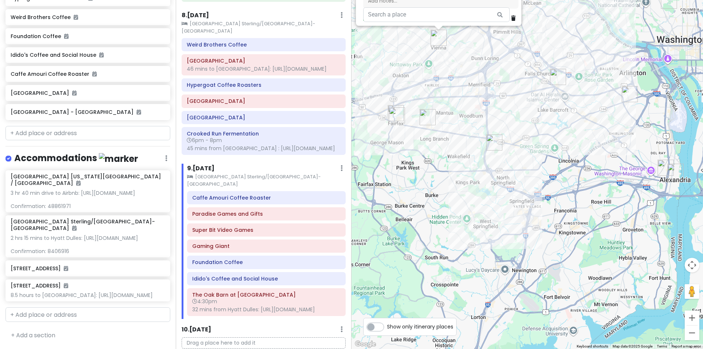
drag, startPoint x: 541, startPoint y: 188, endPoint x: 544, endPoint y: 363, distance: 174.6
click at [544, 348] on html "[US_STATE] 2025 Private Change Dates Make a Copy Delete Trip Give Feedback 💡 Su…" at bounding box center [351, 174] width 703 height 349
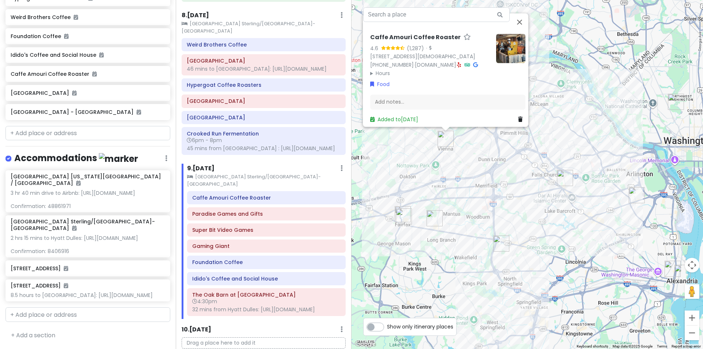
click at [573, 289] on div "Caffe Amouri Coffee Roaster 4.6 (1,287) · [STREET_ADDRESS][DEMOGRAPHIC_DATA] [P…" at bounding box center [526, 174] width 351 height 349
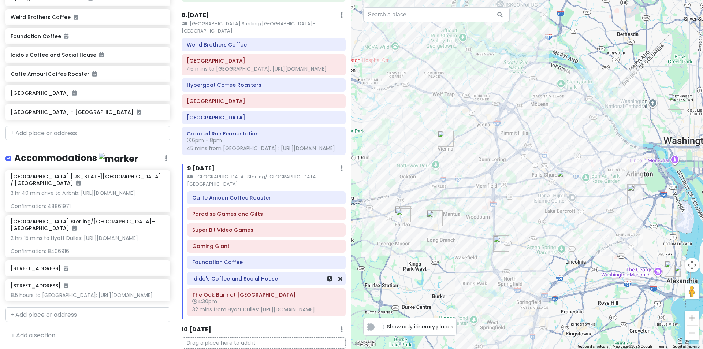
click at [277, 272] on div "Idido's Coffee and Social House" at bounding box center [266, 278] width 158 height 12
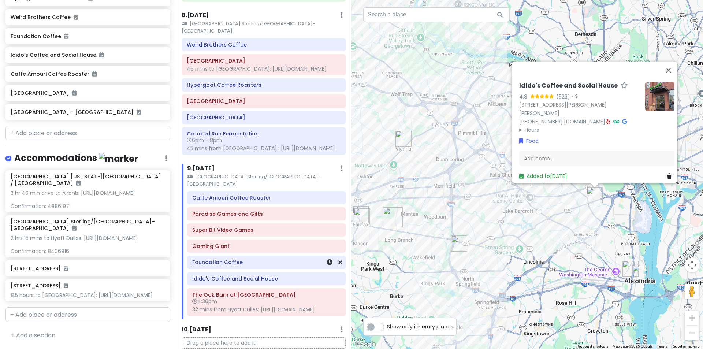
click at [275, 259] on h6 "Foundation Coffee" at bounding box center [266, 262] width 148 height 7
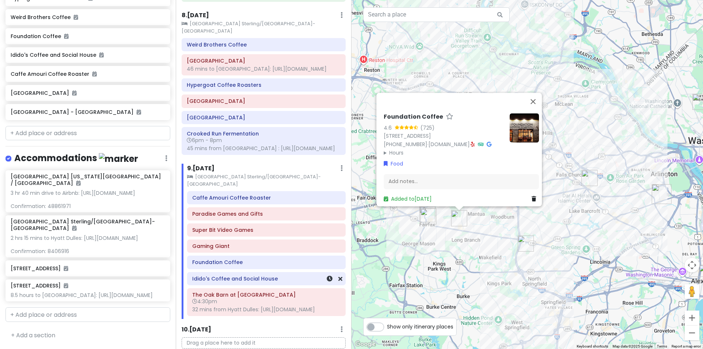
click at [341, 272] on div "Idido's Coffee and Social House" at bounding box center [265, 278] width 169 height 13
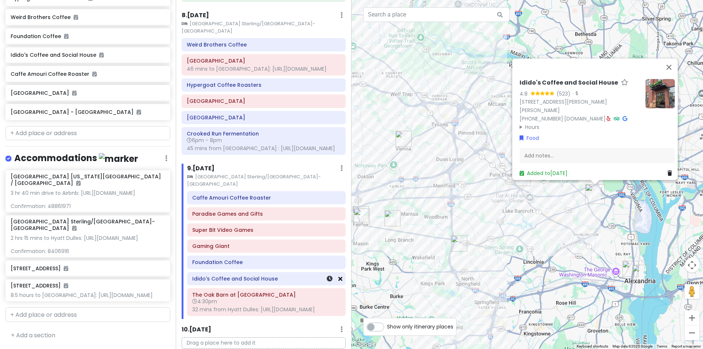
click at [335, 272] on div at bounding box center [330, 278] width 25 height 12
click at [338, 276] on icon at bounding box center [340, 279] width 4 height 6
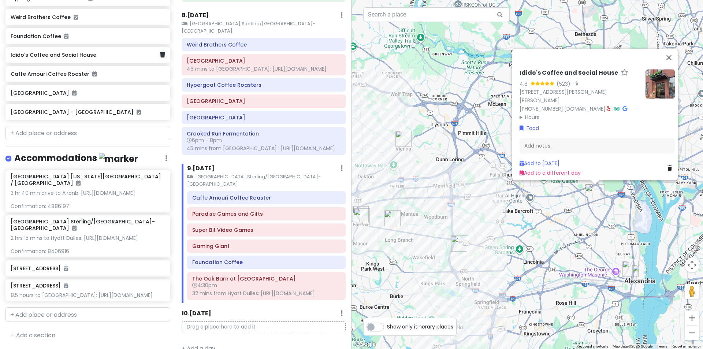
click at [163, 52] on div "Idido's Coffee and Social House" at bounding box center [87, 55] width 165 height 16
click at [160, 51] on div "Idido's Coffee and Social House" at bounding box center [87, 55] width 165 height 16
click at [160, 52] on icon at bounding box center [162, 55] width 5 height 6
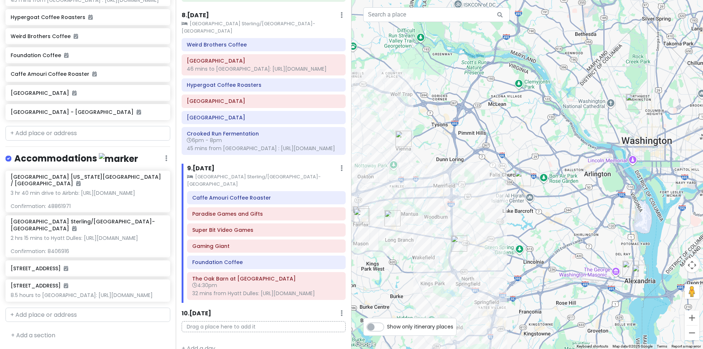
scroll to position [374, 0]
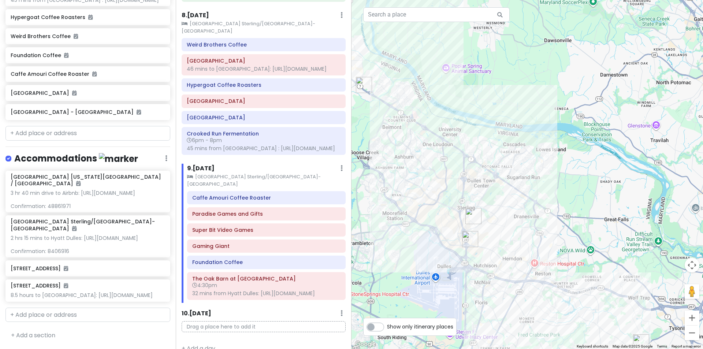
drag, startPoint x: 465, startPoint y: 161, endPoint x: 700, endPoint y: 342, distance: 296.8
click at [702, 348] on html "[US_STATE] 2025 Private Change Dates Make a Copy Delete Trip Give Feedback 💡 Su…" at bounding box center [351, 174] width 703 height 349
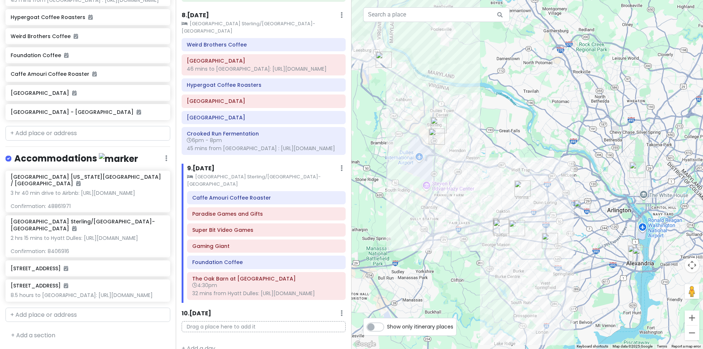
drag, startPoint x: 585, startPoint y: 182, endPoint x: 542, endPoint y: 148, distance: 54.7
click at [542, 148] on div at bounding box center [526, 174] width 351 height 349
drag, startPoint x: 291, startPoint y: 180, endPoint x: 293, endPoint y: 186, distance: 7.1
click at [291, 194] on h6 "Caffe Amouri Coffee Roaster" at bounding box center [266, 197] width 148 height 7
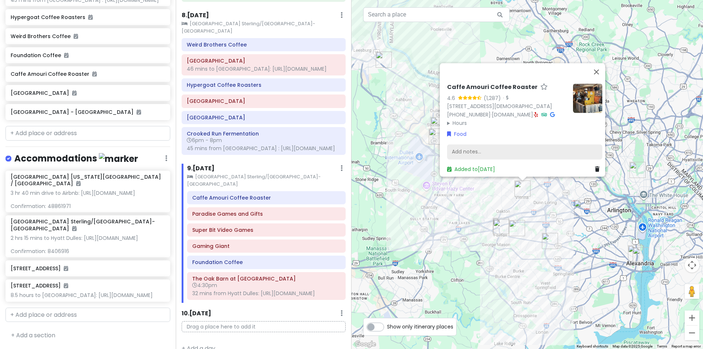
click at [477, 146] on div "Add notes..." at bounding box center [524, 151] width 155 height 15
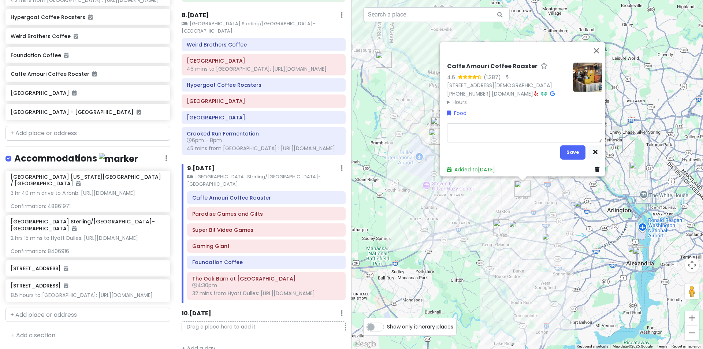
type textarea "x"
type textarea "3"
type textarea "x"
type textarea "30"
type textarea "x"
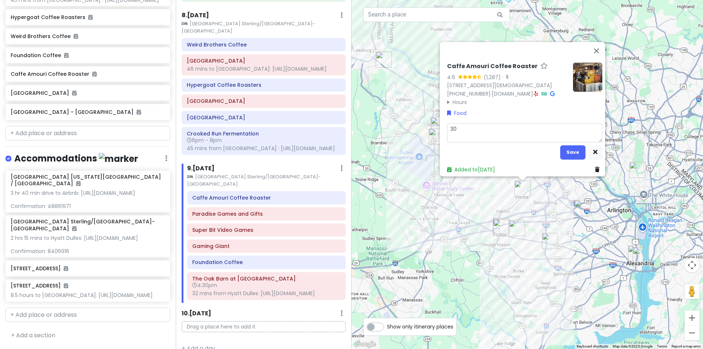
type textarea "30"
type textarea "x"
type textarea "30 m"
type textarea "x"
type textarea "30 mi"
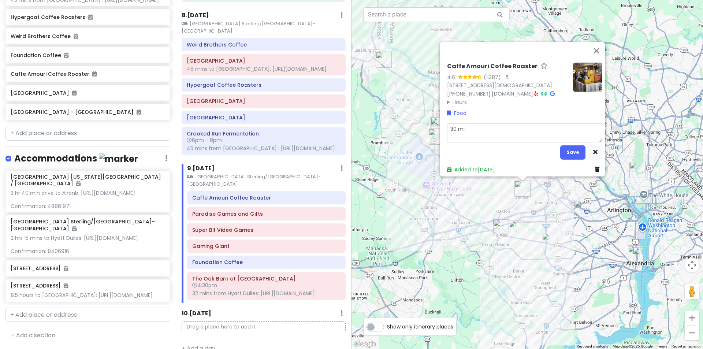
type textarea "x"
type textarea "30 min"
type textarea "x"
type textarea "30 mins"
type textarea "x"
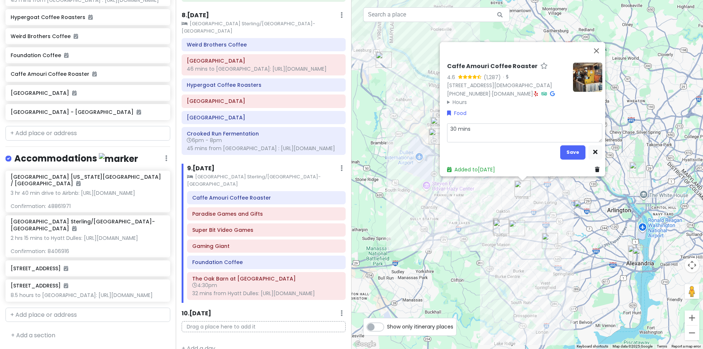
type textarea "30 mins"
type textarea "x"
type textarea "30 mins f"
type textarea "x"
type textarea "30 mins fr"
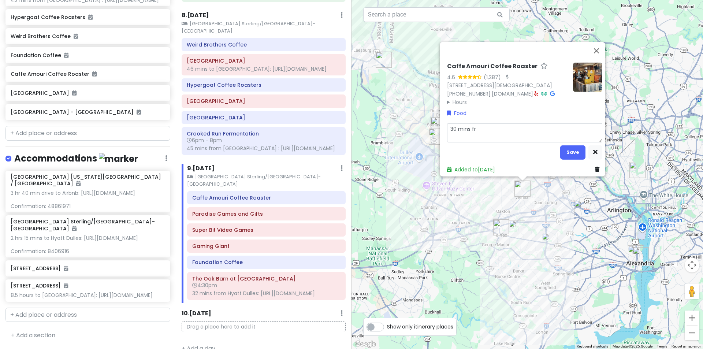
type textarea "x"
type textarea "30 mins fro"
type textarea "x"
type textarea "30 mins from"
type textarea "x"
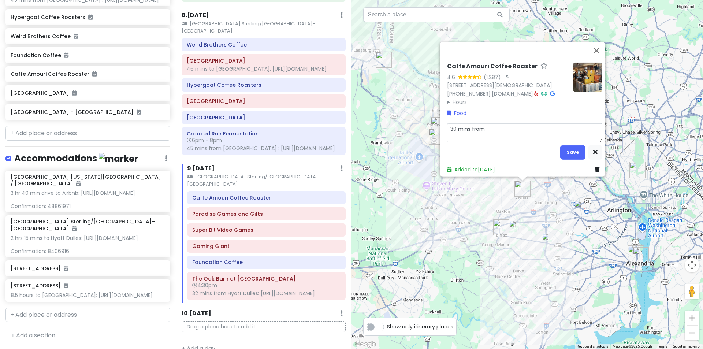
type textarea "30 mins from"
type textarea "x"
type textarea "30 mins from H"
type textarea "x"
type textarea "30 mins from Ho"
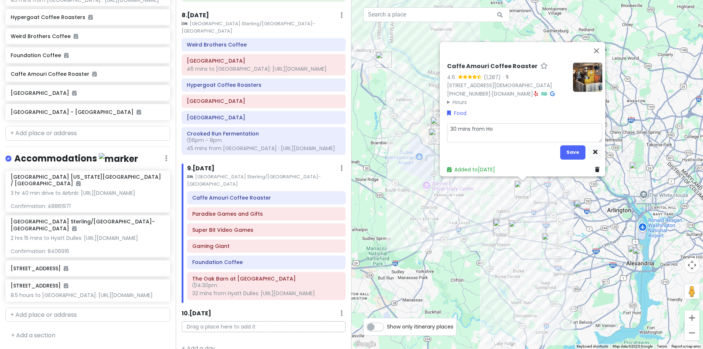
type textarea "x"
type textarea "30 mins from Hot"
type textarea "x"
type textarea "30 mins from Hote"
type textarea "x"
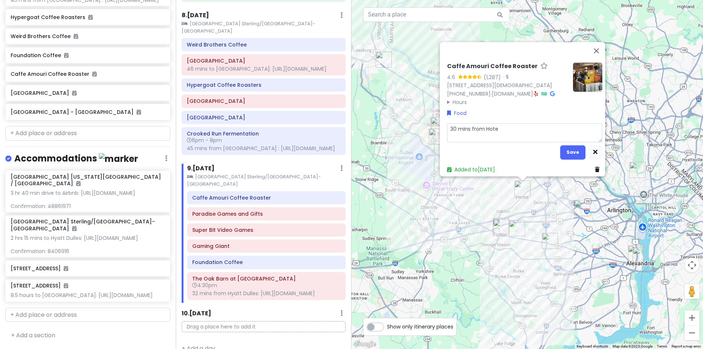
type textarea "30 mins from Hotel"
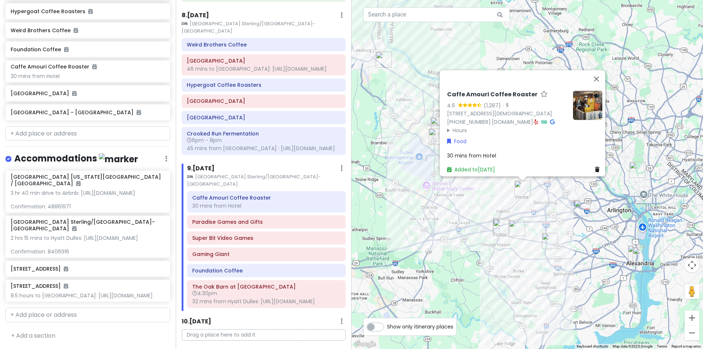
scroll to position [380, 0]
click at [503, 151] on div "30 mins from Hotel" at bounding box center [524, 155] width 155 height 8
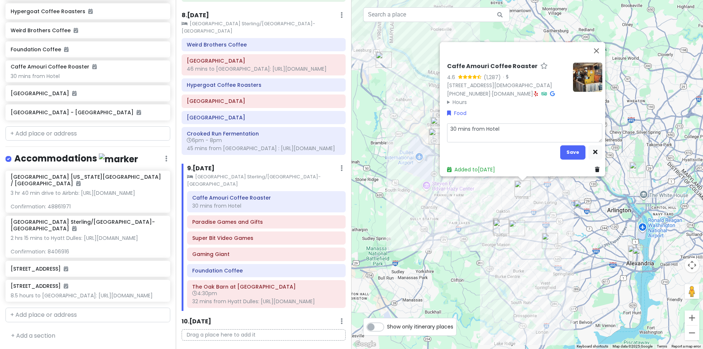
click at [514, 124] on textarea "30 mins from Hotel" at bounding box center [524, 132] width 155 height 19
type textarea "x"
type textarea "30 mins from Hotel"
type textarea "x"
type textarea "30 mins from Hotel [URL][DOMAIN_NAME]"
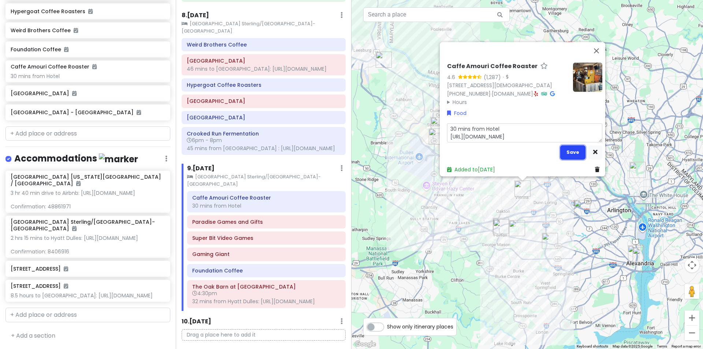
click at [573, 147] on button "Save" at bounding box center [572, 152] width 25 height 14
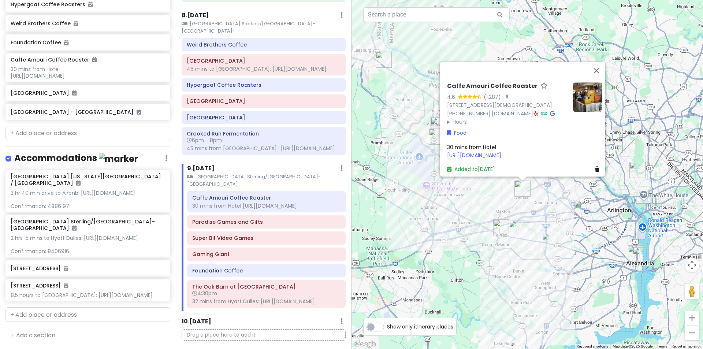
click at [533, 254] on div "Caffe Amouri Coffee Roaster 4.6 (1,287) · [STREET_ADDRESS][DEMOGRAPHIC_DATA] [P…" at bounding box center [526, 174] width 351 height 349
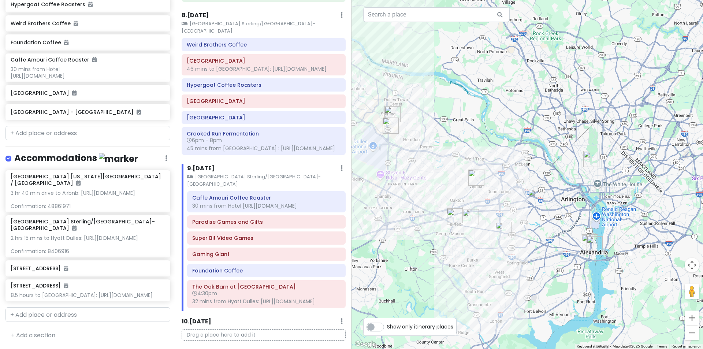
drag, startPoint x: 601, startPoint y: 272, endPoint x: 540, endPoint y: 257, distance: 62.6
click at [540, 257] on div at bounding box center [526, 174] width 351 height 349
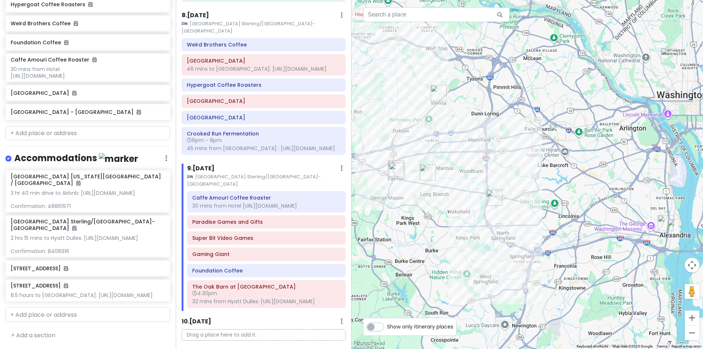
drag, startPoint x: 517, startPoint y: 213, endPoint x: 565, endPoint y: 206, distance: 49.2
click at [565, 206] on div at bounding box center [526, 174] width 351 height 349
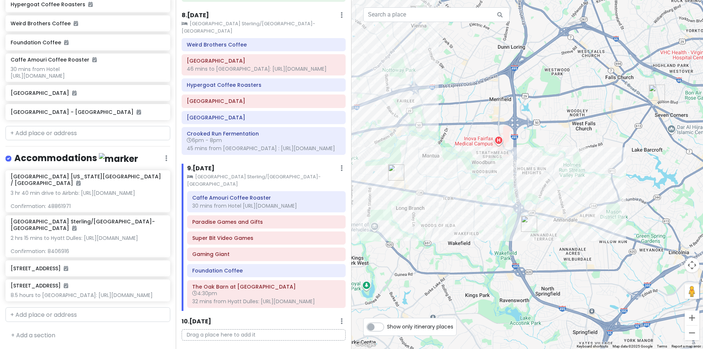
drag, startPoint x: 485, startPoint y: 115, endPoint x: 613, endPoint y: 152, distance: 132.9
click at [613, 152] on div at bounding box center [526, 174] width 351 height 349
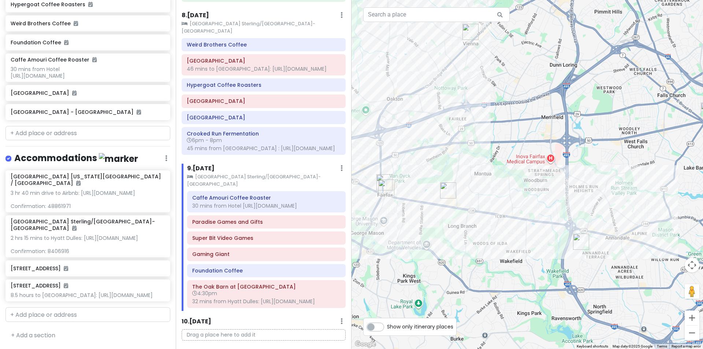
drag, startPoint x: 593, startPoint y: 145, endPoint x: 646, endPoint y: 161, distance: 54.6
click at [646, 161] on div at bounding box center [526, 174] width 351 height 349
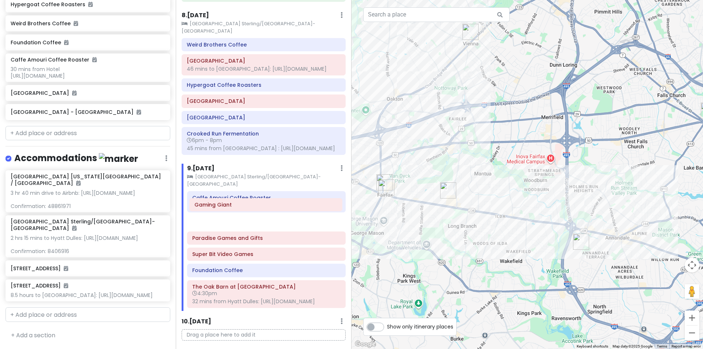
drag, startPoint x: 269, startPoint y: 244, endPoint x: 271, endPoint y: 207, distance: 37.0
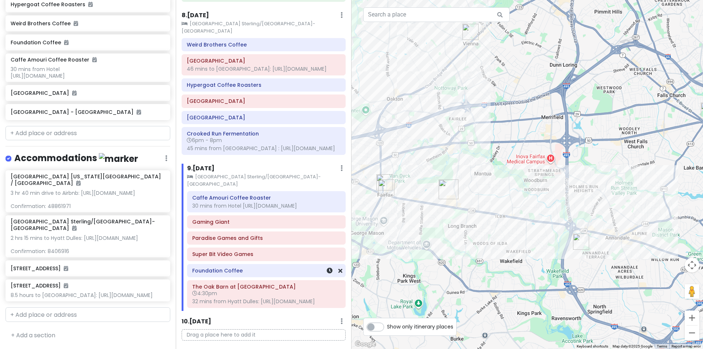
click at [259, 264] on div "Foundation Coffee" at bounding box center [266, 270] width 158 height 12
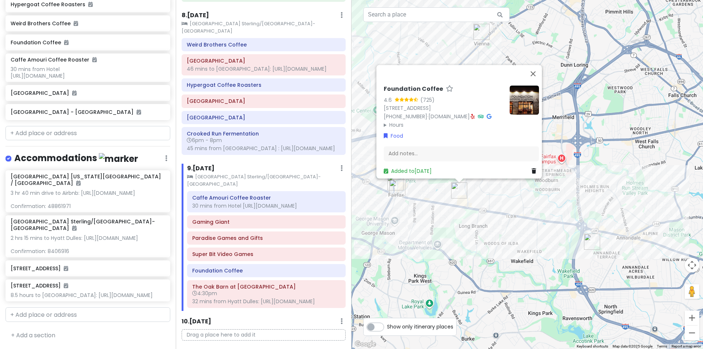
click at [266, 249] on div "Super Bit Video Games" at bounding box center [266, 254] width 148 height 10
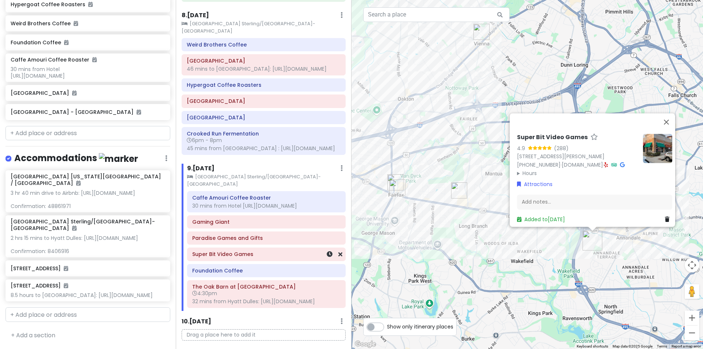
click at [265, 251] on h6 "Super Bit Video Games" at bounding box center [266, 254] width 148 height 7
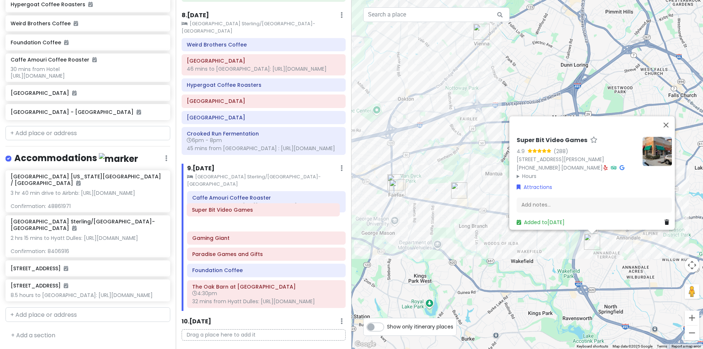
drag, startPoint x: 265, startPoint y: 242, endPoint x: 265, endPoint y: 210, distance: 31.8
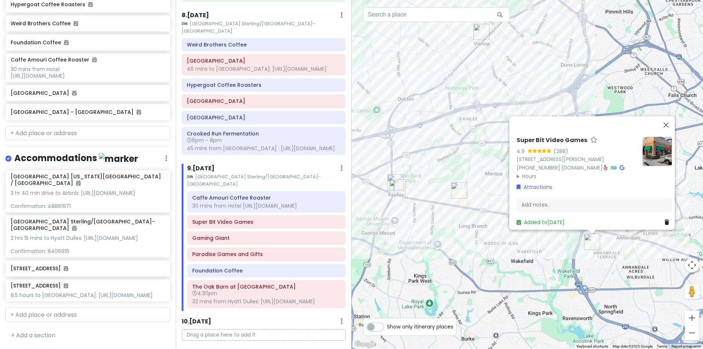
click at [460, 189] on img "Foundation Coffee" at bounding box center [459, 190] width 16 height 16
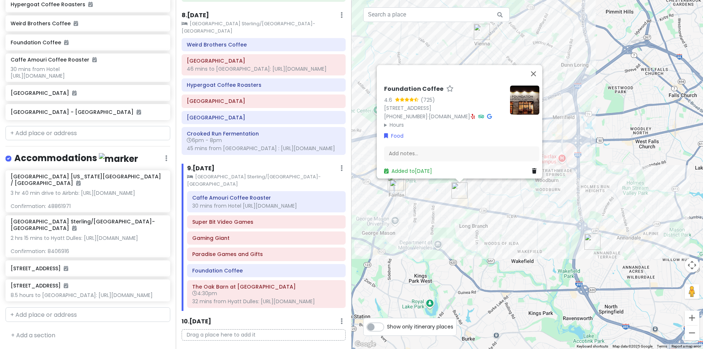
click at [641, 193] on div "Foundation Coffee 4.6 (725) [STREET_ADDRESS] [PHONE_NUMBER] · [DOMAIN_NAME] · H…" at bounding box center [526, 174] width 351 height 349
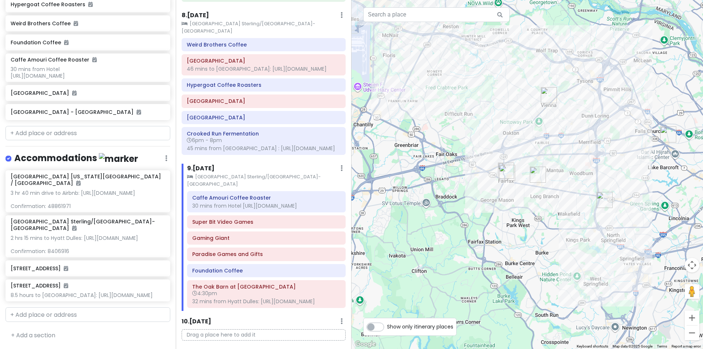
click at [668, 133] on img "Eden Center" at bounding box center [668, 134] width 16 height 16
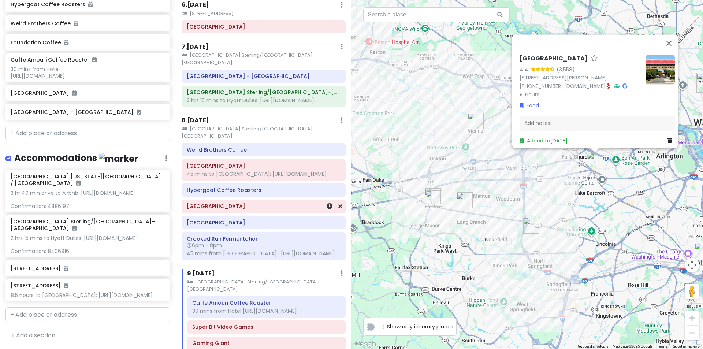
scroll to position [306, 0]
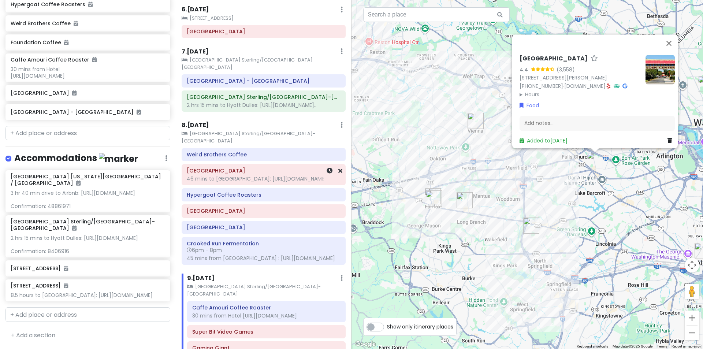
click at [289, 151] on h6 "Weird Brothers Coffee" at bounding box center [264, 154] width 154 height 7
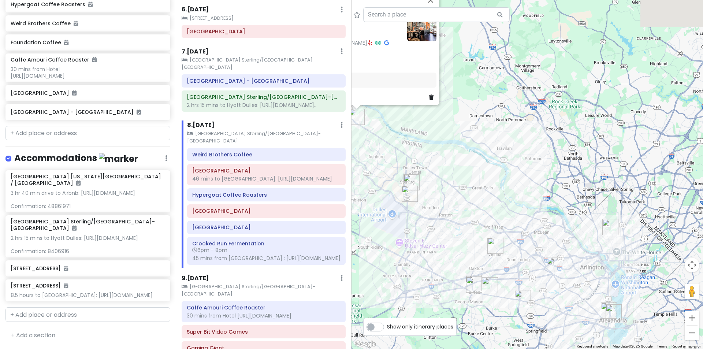
drag, startPoint x: 571, startPoint y: 246, endPoint x: 412, endPoint y: 140, distance: 191.8
click at [412, 140] on div "Weird Brothers Coffee 4.5 (251) [STREET_ADDRESS] [PHONE_NUMBER] · [DOMAIN_NAME]…" at bounding box center [526, 174] width 351 height 349
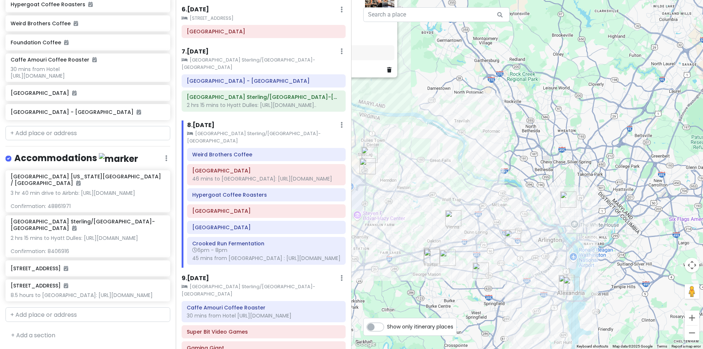
click at [564, 203] on img "Smithsonian National Zoological Park" at bounding box center [568, 199] width 16 height 16
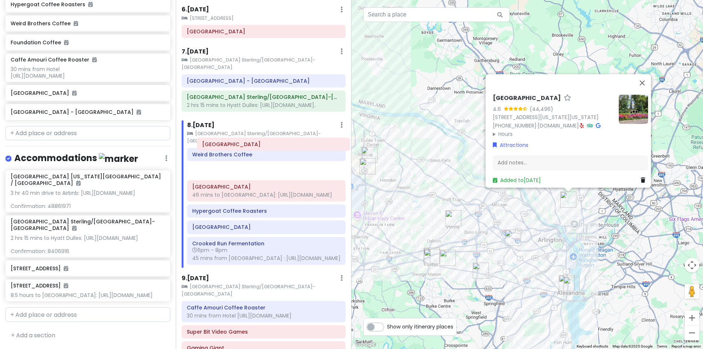
drag, startPoint x: 277, startPoint y: 195, endPoint x: 287, endPoint y: 146, distance: 49.3
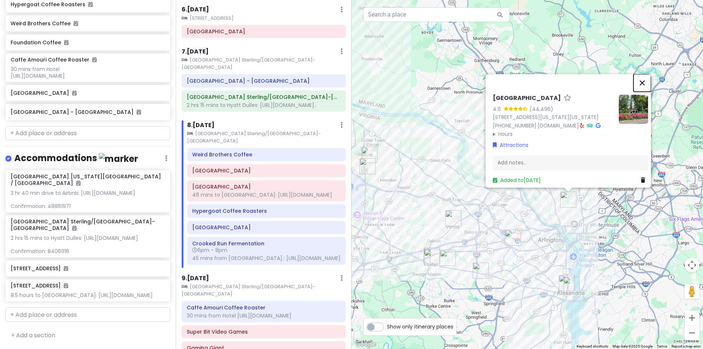
click at [651, 74] on button "Close" at bounding box center [642, 83] width 18 height 18
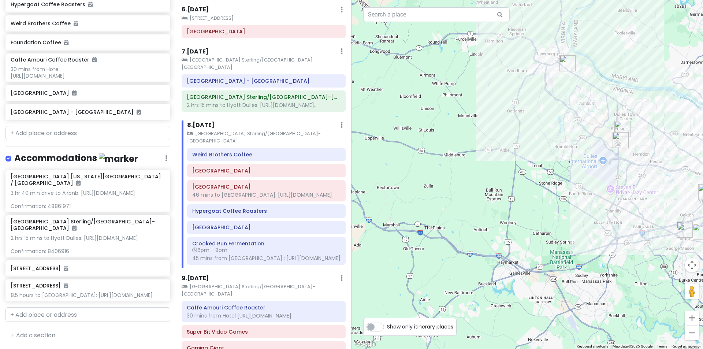
drag, startPoint x: 420, startPoint y: 128, endPoint x: 673, endPoint y: 102, distance: 254.2
click at [673, 102] on div at bounding box center [526, 174] width 351 height 349
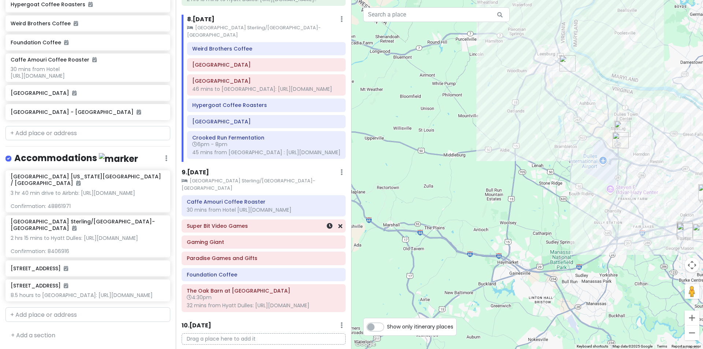
scroll to position [394, 0]
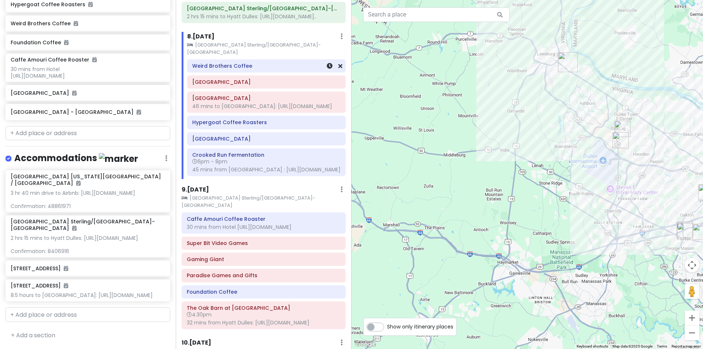
click at [266, 60] on div "Weird Brothers Coffee" at bounding box center [266, 66] width 158 height 12
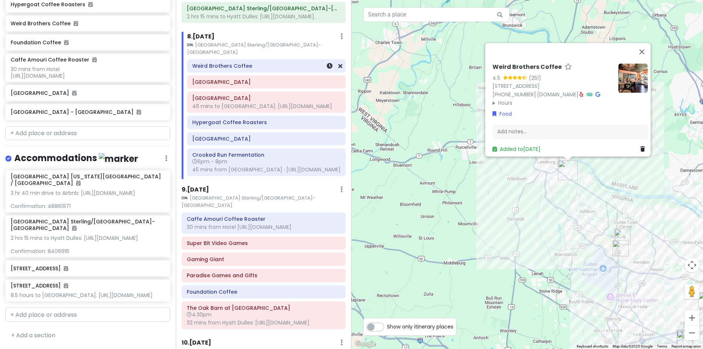
click at [338, 60] on div "Weird Brothers Coffee" at bounding box center [266, 66] width 158 height 12
click at [154, 20] on h6 "Weird Brothers Coffee" at bounding box center [85, 23] width 149 height 7
click at [160, 20] on icon at bounding box center [162, 23] width 5 height 6
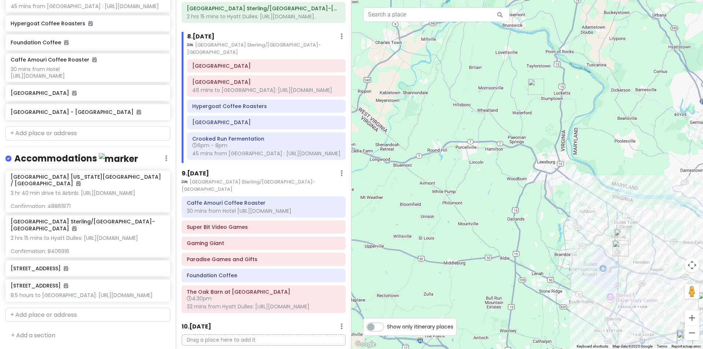
scroll to position [367, 0]
click at [88, 130] on input "text" at bounding box center [87, 133] width 165 height 15
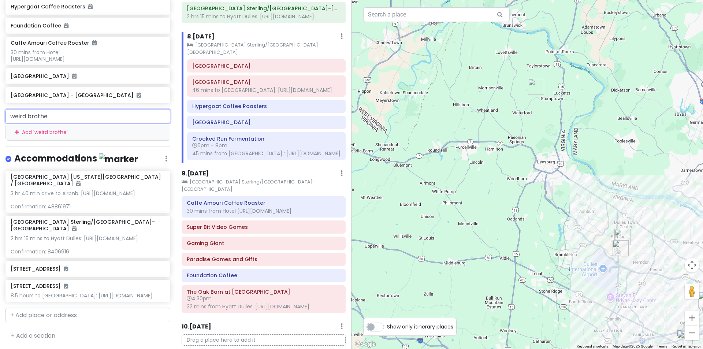
type input "weird brother"
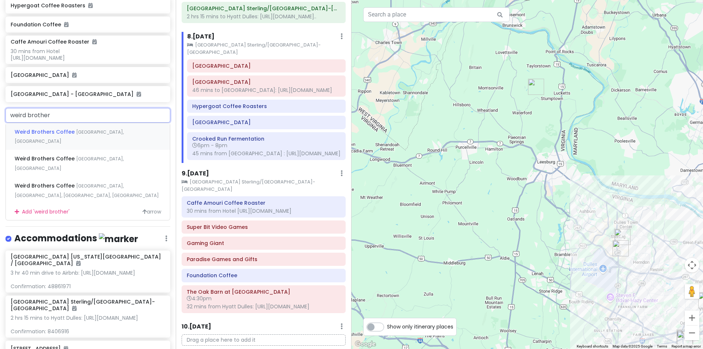
click at [97, 145] on span "[GEOGRAPHIC_DATA], [GEOGRAPHIC_DATA]" at bounding box center [69, 137] width 109 height 16
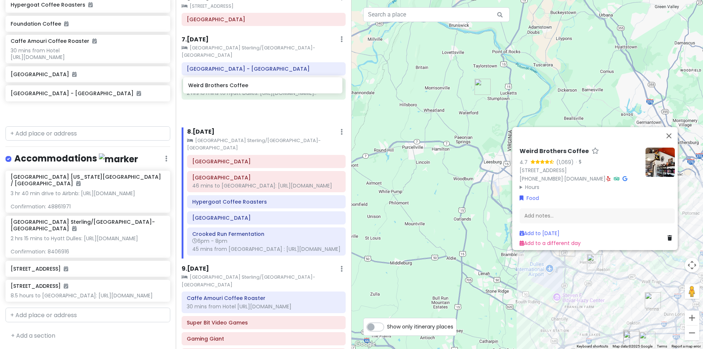
scroll to position [314, 0]
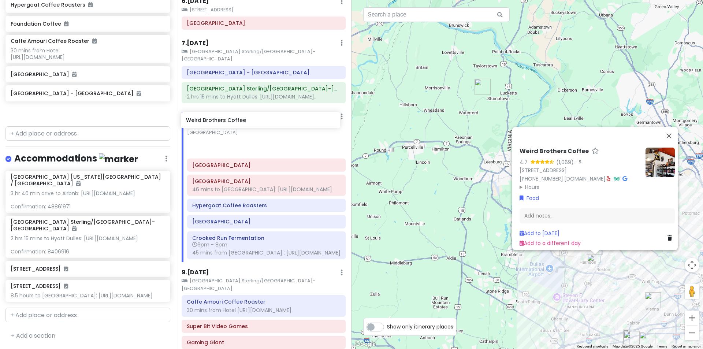
drag, startPoint x: 124, startPoint y: 107, endPoint x: 299, endPoint y: 121, distance: 175.8
click at [299, 121] on div "[US_STATE] 2025 Private Change Dates Make a Copy Delete Trip Give Feedback 💡 Su…" at bounding box center [351, 174] width 703 height 349
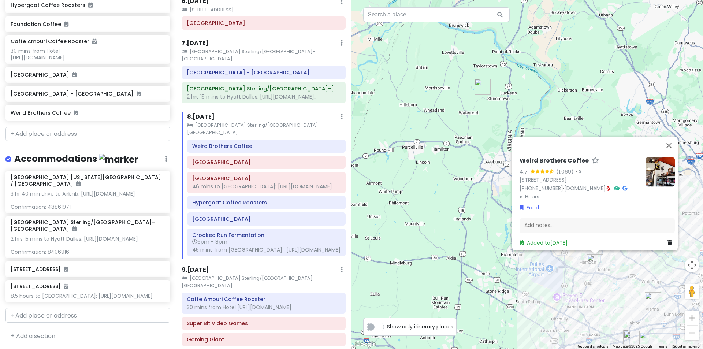
scroll to position [367, 0]
click at [584, 74] on div "Weird Brothers Coffee 4.7 (1,069) · [STREET_ADDRESS][PERSON_NAME] [PHONE_NUMBER…" at bounding box center [526, 174] width 351 height 349
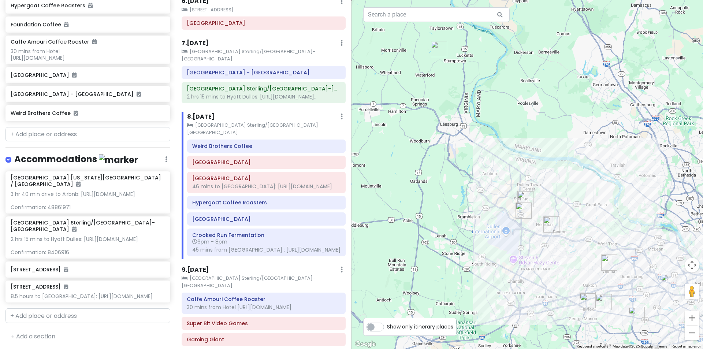
drag, startPoint x: 568, startPoint y: 203, endPoint x: 412, endPoint y: 84, distance: 196.1
click at [412, 84] on div at bounding box center [526, 174] width 351 height 349
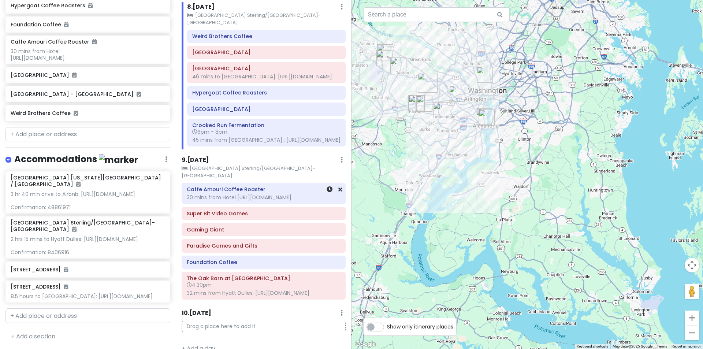
scroll to position [431, 0]
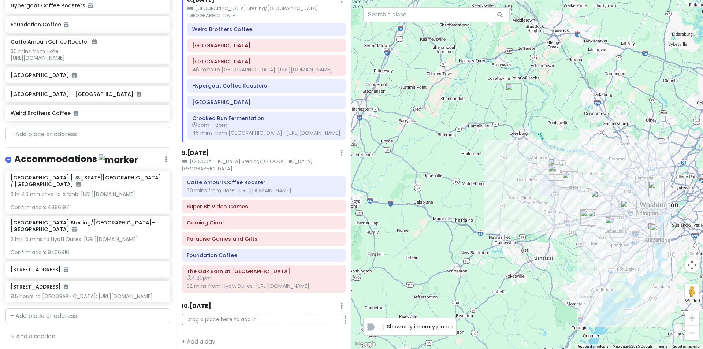
drag, startPoint x: 426, startPoint y: 181, endPoint x: 608, endPoint y: 311, distance: 224.0
click at [608, 311] on div at bounding box center [526, 174] width 351 height 349
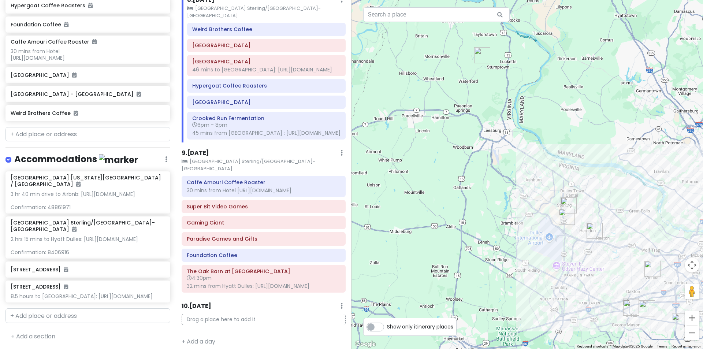
click at [476, 62] on img "The Oak Barn at Loyalty" at bounding box center [482, 55] width 16 height 16
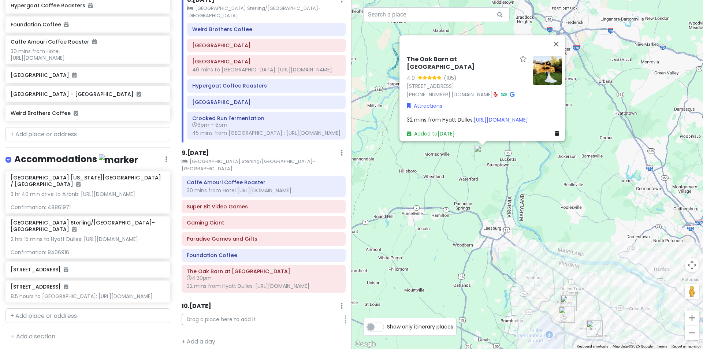
click at [571, 214] on div "The Oak Barn at Loyalty 4.9 (105) [STREET_ADDRESS] [PHONE_NUMBER] · [DOMAIN_NAM…" at bounding box center [526, 174] width 351 height 349
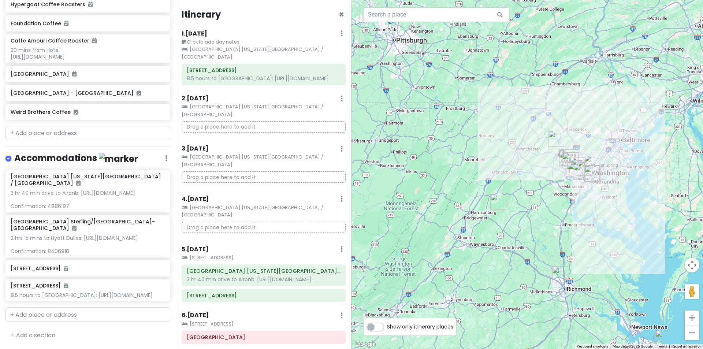
scroll to position [386, 0]
click at [311, 222] on p "Drag a place here to add it" at bounding box center [263, 227] width 164 height 11
click at [310, 222] on p "Drag a place here to add it" at bounding box center [263, 227] width 164 height 11
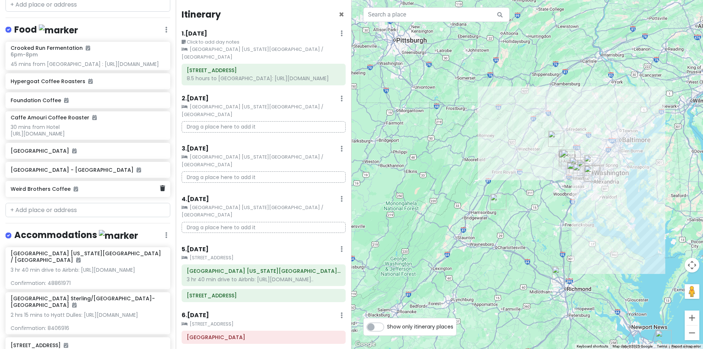
scroll to position [203, 0]
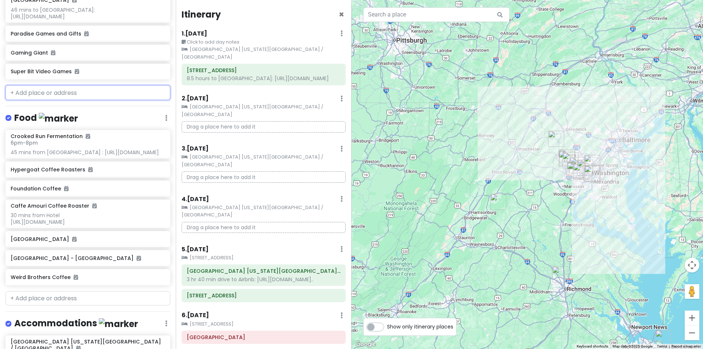
click at [88, 100] on input "text" at bounding box center [87, 92] width 165 height 15
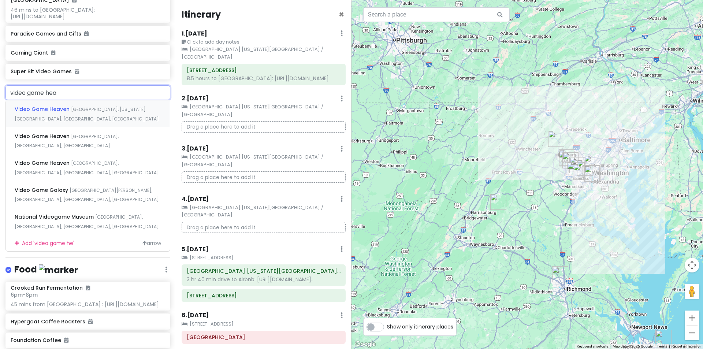
type input "video game heav"
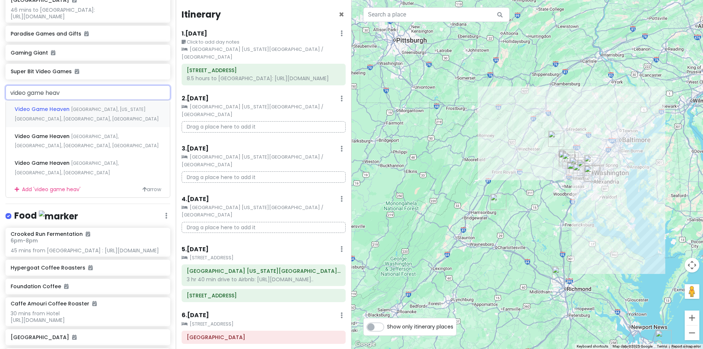
click at [106, 116] on span "[GEOGRAPHIC_DATA], [US_STATE][GEOGRAPHIC_DATA], [GEOGRAPHIC_DATA], [GEOGRAPHIC_…" at bounding box center [87, 114] width 144 height 16
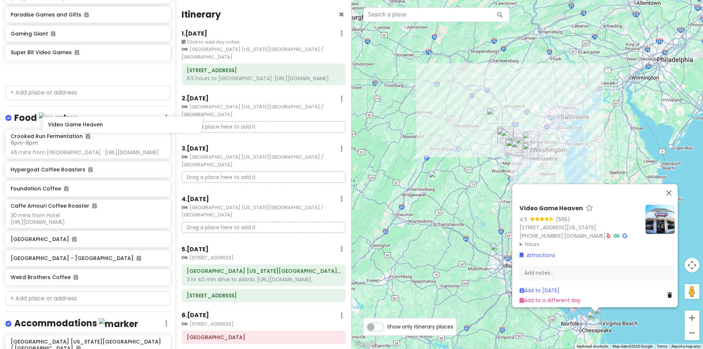
scroll to position [222, 0]
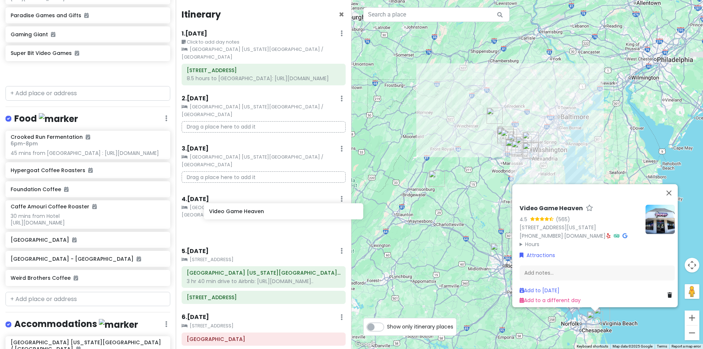
drag, startPoint x: 121, startPoint y: 121, endPoint x: 282, endPoint y: 208, distance: 182.9
click at [282, 208] on div "[US_STATE] 2025 Private Change Dates Make a Copy Delete Trip Give Feedback 💡 Su…" at bounding box center [351, 174] width 703 height 349
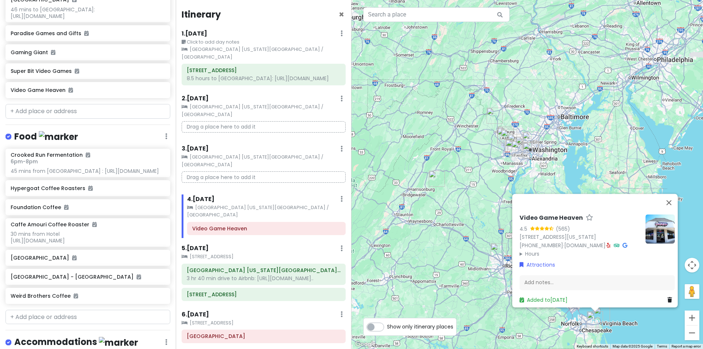
scroll to position [203, 0]
click at [111, 119] on input "text" at bounding box center [87, 112] width 165 height 15
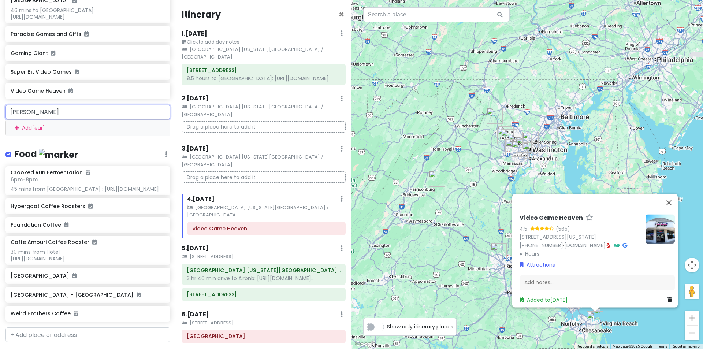
type input "euras"
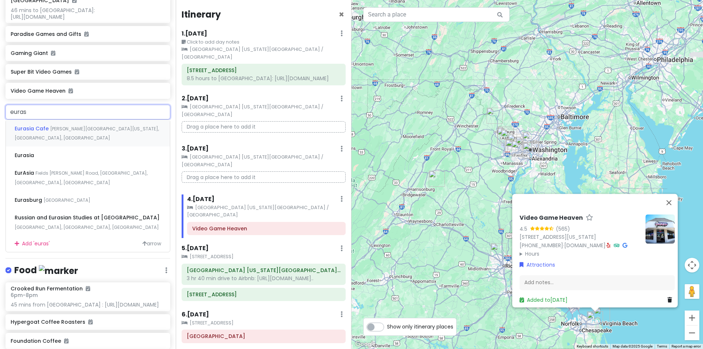
click at [109, 142] on div "Eurasia [GEOGRAPHIC_DATA][PERSON_NAME][US_STATE], [GEOGRAPHIC_DATA], [GEOGRAPHI…" at bounding box center [88, 133] width 164 height 27
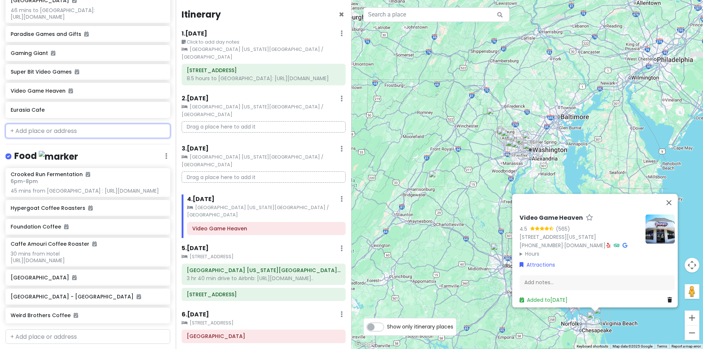
scroll to position [222, 0]
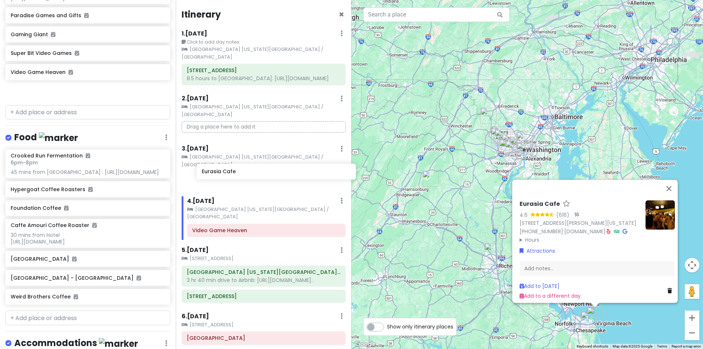
drag, startPoint x: 70, startPoint y: 98, endPoint x: 261, endPoint y: 172, distance: 204.9
click at [261, 172] on div "[US_STATE] 2025 Private Change Dates Make a Copy Delete Trip Give Feedback 💡 Su…" at bounding box center [351, 174] width 703 height 349
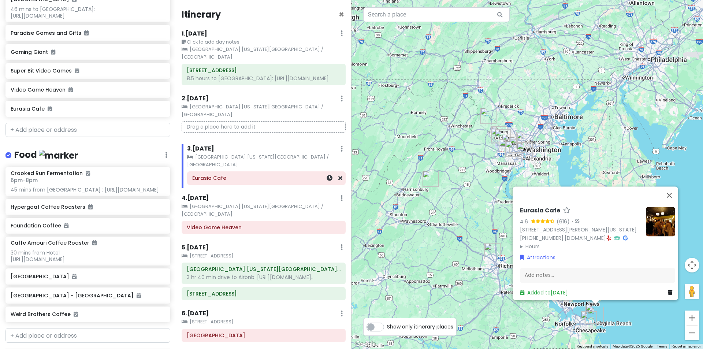
scroll to position [203, 0]
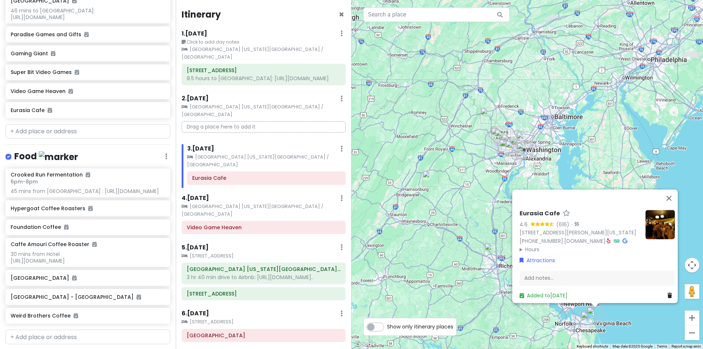
click at [590, 139] on div "Eurasia Cafe 4.6 (616) · [STREET_ADDRESS][PERSON_NAME][US_STATE] [PHONE_NUMBER]…" at bounding box center [526, 174] width 351 height 349
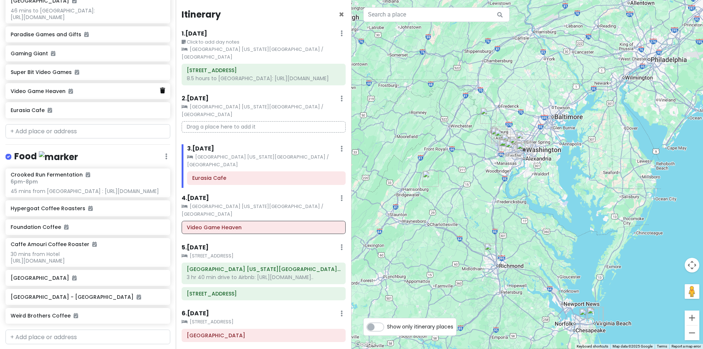
click at [160, 93] on icon at bounding box center [162, 90] width 5 height 6
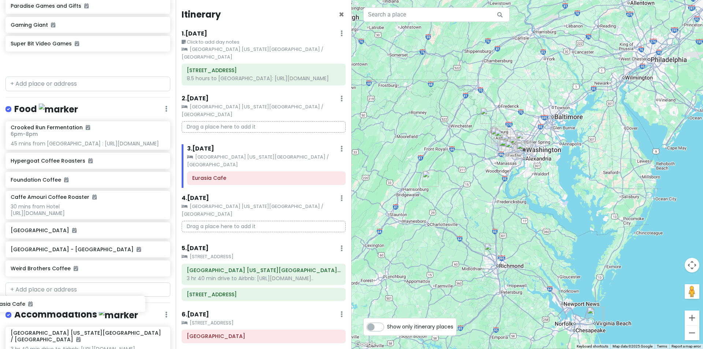
scroll to position [243, 0]
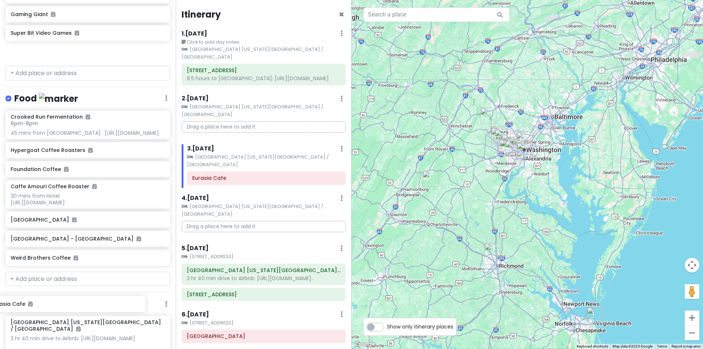
drag, startPoint x: 129, startPoint y: 135, endPoint x: 110, endPoint y: 307, distance: 173.0
click at [110, 307] on div "[US_STATE] 2025 Private Change Dates Make a Copy Delete Trip Give Feedback 💡 Su…" at bounding box center [88, 174] width 176 height 349
click at [61, 281] on div "[US_STATE] 2025 Private Change Dates Make a Copy Delete Trip Give Feedback 💡 Su…" at bounding box center [88, 174] width 176 height 349
click at [63, 285] on input "text" at bounding box center [87, 277] width 165 height 15
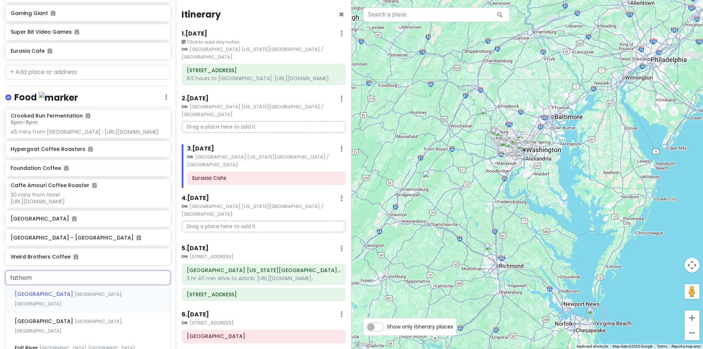
type input "fathom c"
click at [118, 305] on span "[GEOGRAPHIC_DATA], [US_STATE][GEOGRAPHIC_DATA], [GEOGRAPHIC_DATA], [GEOGRAPHIC_…" at bounding box center [87, 299] width 144 height 16
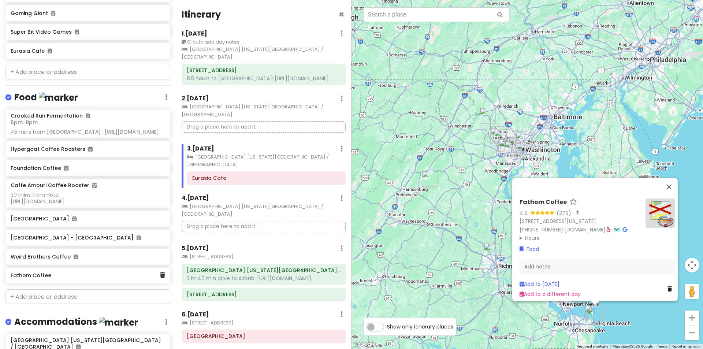
scroll to position [245, 0]
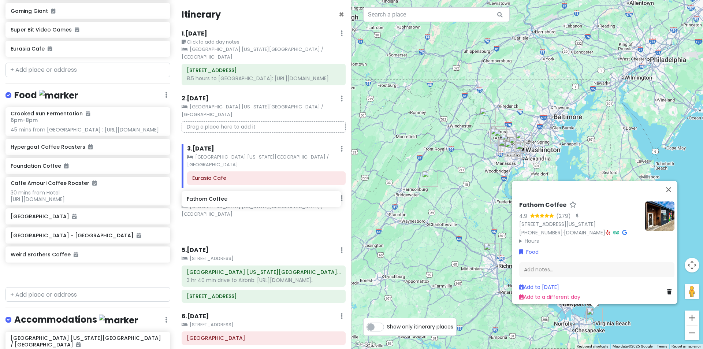
drag, startPoint x: 106, startPoint y: 291, endPoint x: 282, endPoint y: 202, distance: 197.0
click at [282, 202] on div "[US_STATE] 2025 Private Change Dates Make a Copy Delete Trip Give Feedback 💡 Su…" at bounding box center [351, 174] width 703 height 349
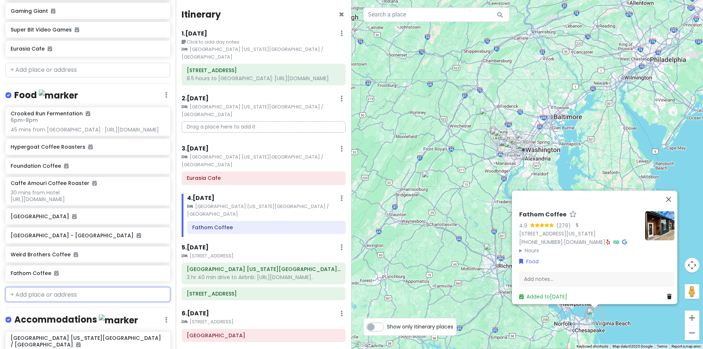
click at [67, 300] on input "text" at bounding box center [87, 294] width 165 height 15
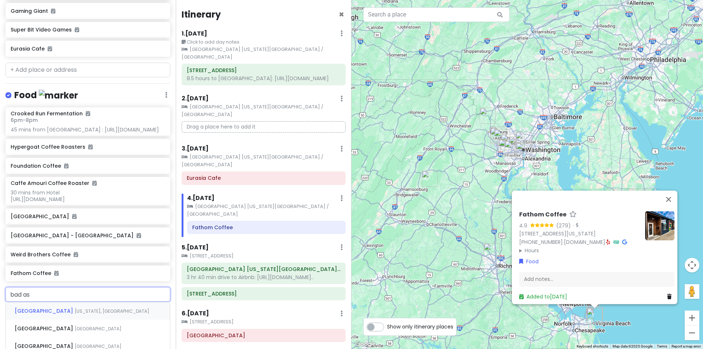
type input "bad ass"
click at [64, 314] on span "Bad Ass Coffee of [US_STATE]" at bounding box center [57, 310] width 84 height 7
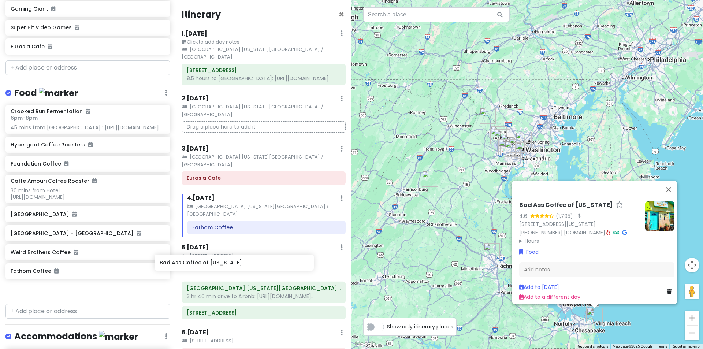
scroll to position [2, 0]
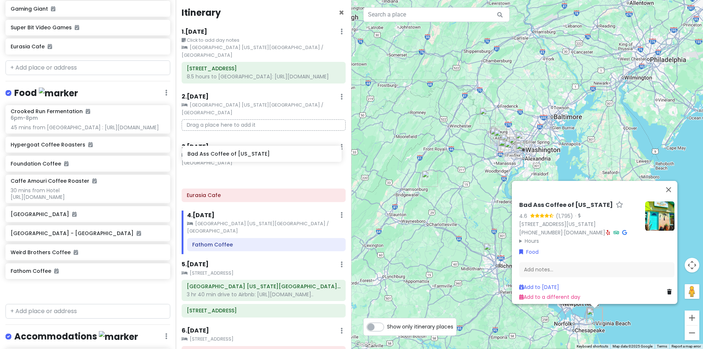
drag, startPoint x: 60, startPoint y: 307, endPoint x: 237, endPoint y: 157, distance: 232.1
click at [237, 157] on div "[US_STATE] 2025 Private Change Dates Make a Copy Delete Trip Give Feedback 💡 Su…" at bounding box center [351, 174] width 703 height 349
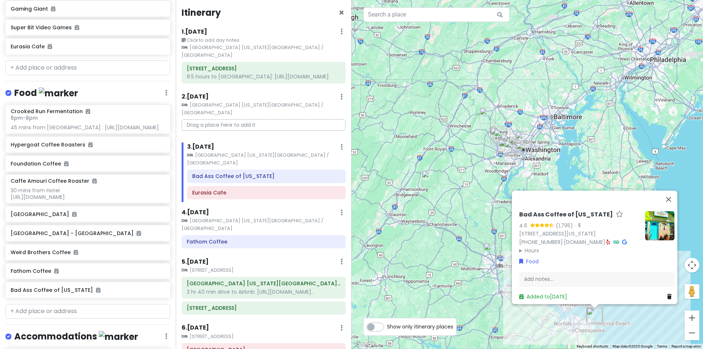
click at [571, 119] on div "Bad Ass Coffee of [US_STATE] 4.6 (1,795) · [STREET_ADDRESS][US_STATE] [PHONE_NU…" at bounding box center [526, 174] width 351 height 349
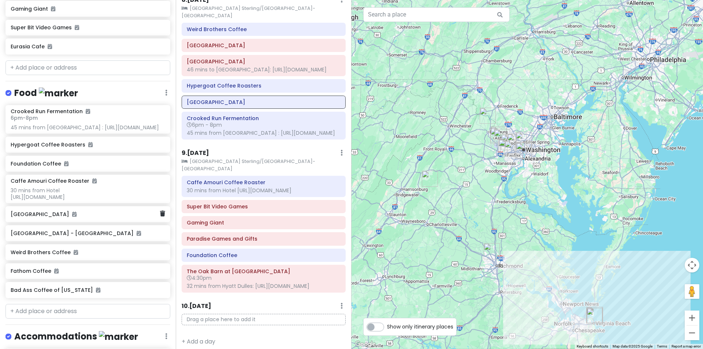
scroll to position [443, 0]
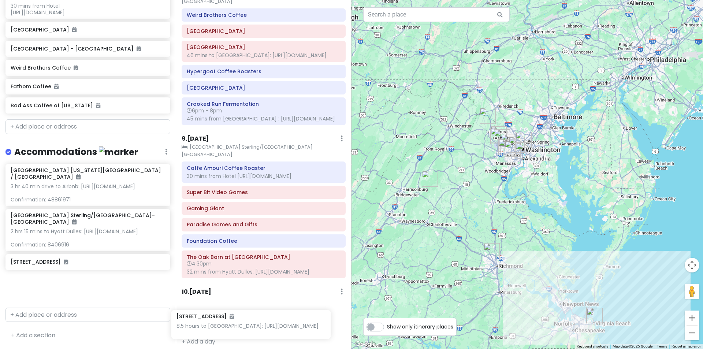
drag, startPoint x: 167, startPoint y: 301, endPoint x: 258, endPoint y: 320, distance: 93.4
click at [258, 320] on div "[US_STATE] 2025 Private Change Dates Make a Copy Delete Trip Give Feedback 💡 Su…" at bounding box center [351, 174] width 703 height 349
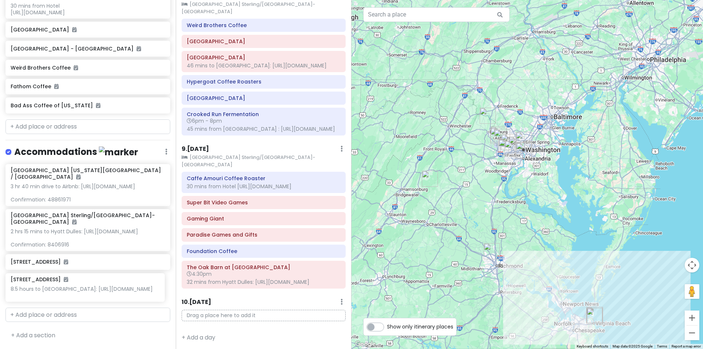
scroll to position [445, 0]
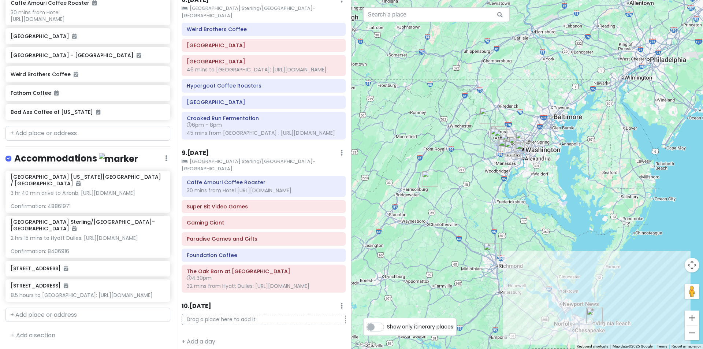
click at [244, 314] on p "Drag a place here to add it" at bounding box center [263, 319] width 164 height 11
click at [252, 314] on p "Drag a place here to add it" at bounding box center [263, 319] width 164 height 11
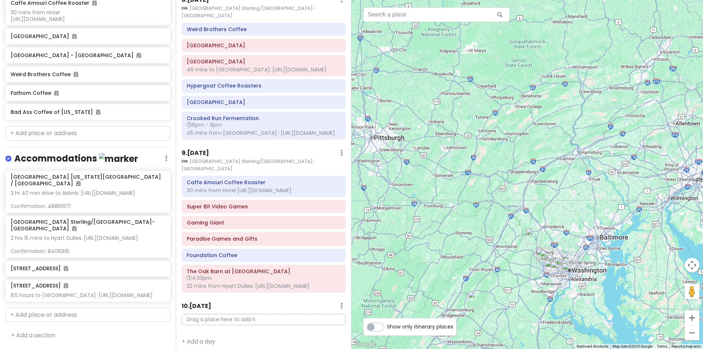
drag, startPoint x: 567, startPoint y: 206, endPoint x: 611, endPoint y: 311, distance: 114.1
click at [610, 325] on div at bounding box center [526, 174] width 351 height 349
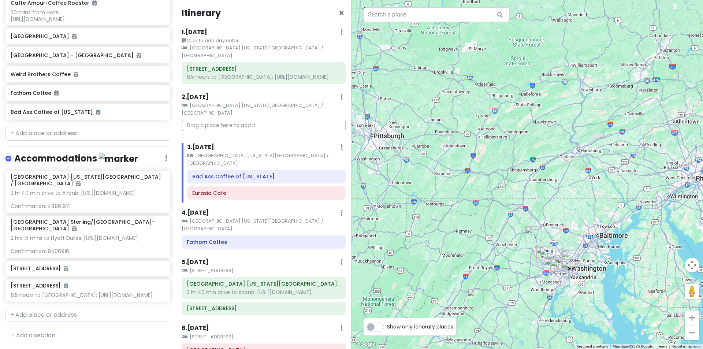
scroll to position [0, 0]
click at [339, 12] on div "Itinerary ×" at bounding box center [263, 16] width 164 height 14
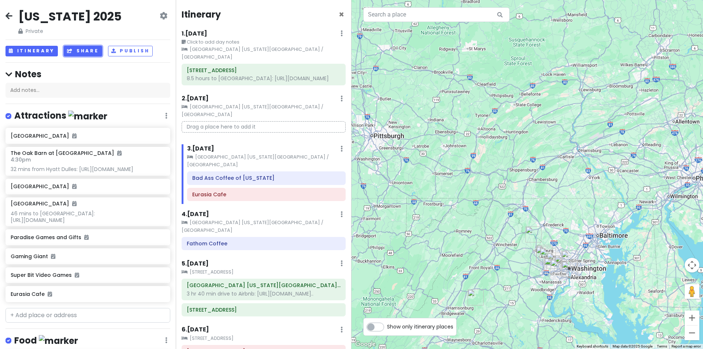
click at [86, 50] on button "Share" at bounding box center [83, 51] width 38 height 11
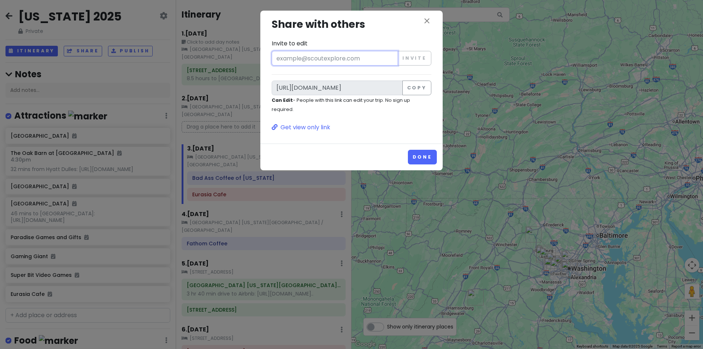
click at [342, 59] on input "Invite to edit" at bounding box center [334, 58] width 126 height 15
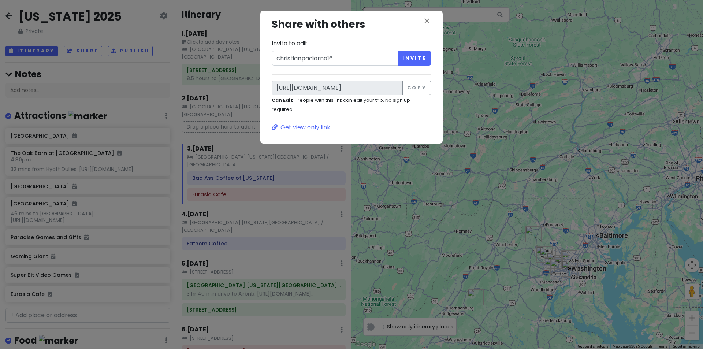
drag, startPoint x: 338, startPoint y: 39, endPoint x: 341, endPoint y: 68, distance: 29.1
click at [339, 43] on div "Invite to edit christianpadierna16 Invite" at bounding box center [351, 52] width 160 height 27
drag, startPoint x: 341, startPoint y: 68, endPoint x: 346, endPoint y: 63, distance: 7.0
click at [341, 67] on div "close Share with others Invite to edit christianpadierna16 Invite [URL][DOMAIN_…" at bounding box center [351, 73] width 171 height 115
click at [352, 52] on input "christianpadierna16" at bounding box center [334, 58] width 126 height 15
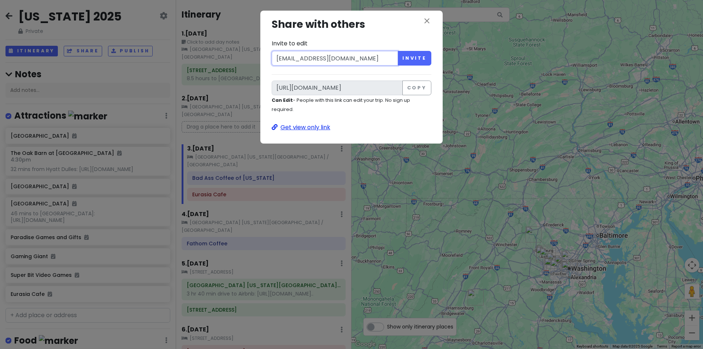
type input "[EMAIL_ADDRESS][DOMAIN_NAME]"
click at [320, 128] on p "Get view only link" at bounding box center [351, 128] width 160 height 10
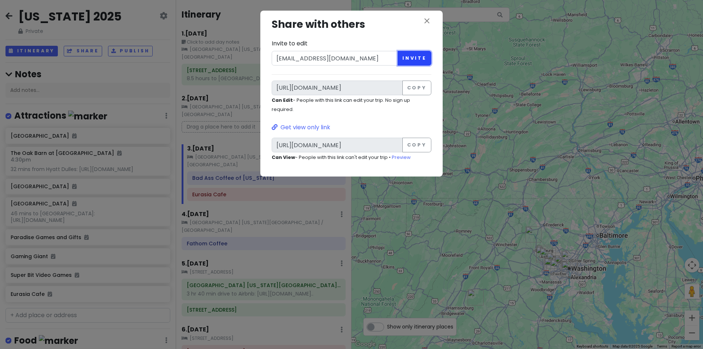
click at [422, 61] on button "Invite" at bounding box center [414, 58] width 34 height 15
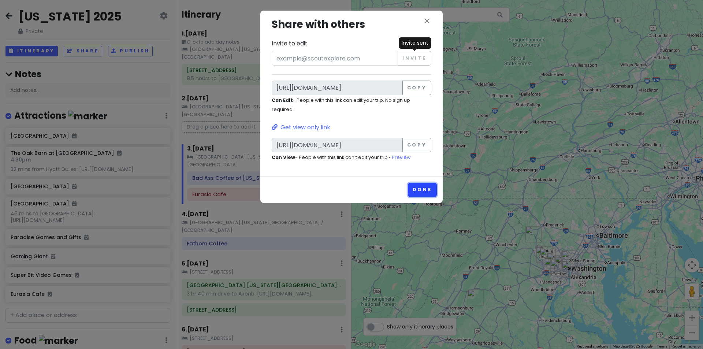
click at [412, 188] on button "Done" at bounding box center [422, 190] width 29 height 14
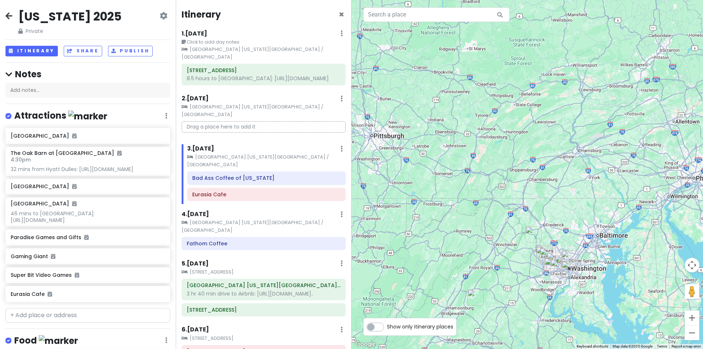
click at [165, 19] on div "[US_STATE] 2025 Private Change Dates Make a Copy Delete Trip Give Feedback 💡 Su…" at bounding box center [88, 174] width 176 height 349
click at [160, 21] on div "Change Dates Make a Copy Delete Trip Give Feedback 💡 Support Scout ☕️" at bounding box center [164, 23] width 8 height 23
click at [161, 16] on icon at bounding box center [164, 16] width 8 height 6
